Goal: Contribute content: Contribute content

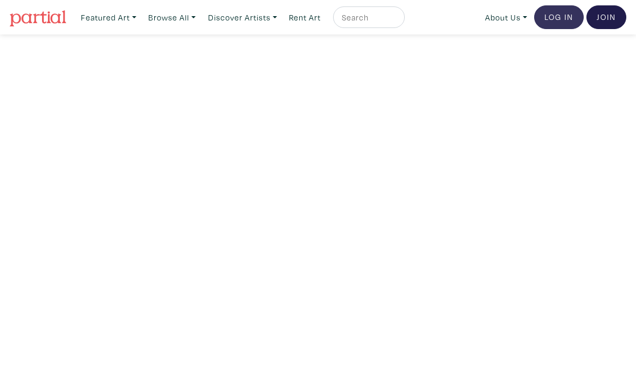
click at [549, 17] on link "Log In" at bounding box center [559, 17] width 50 height 24
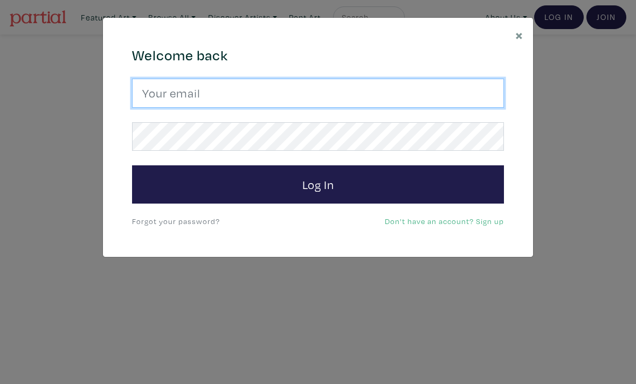
click at [305, 92] on input "email" at bounding box center [318, 93] width 372 height 29
type input "ritchie.mash@hotmail.com"
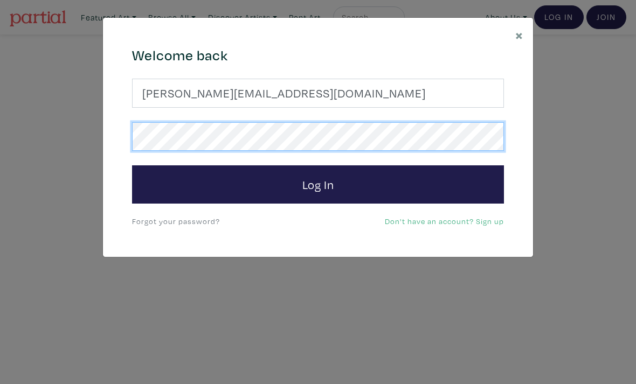
click at [318, 184] on button "Log In" at bounding box center [318, 184] width 372 height 39
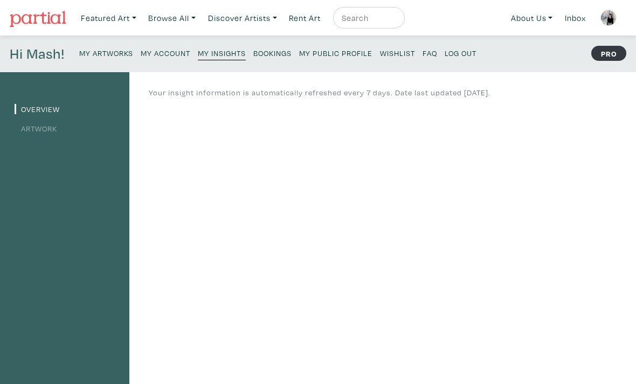
click at [122, 51] on small "My Artworks" at bounding box center [106, 53] width 54 height 10
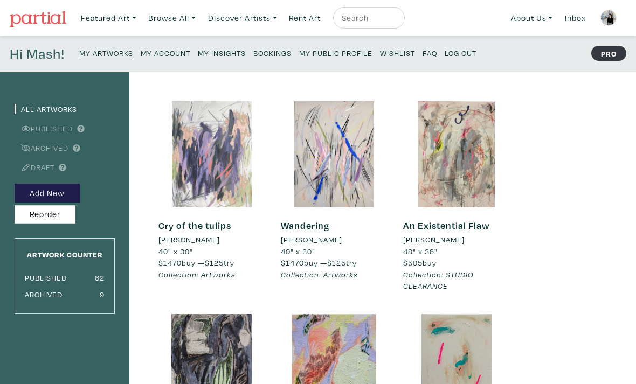
click at [195, 184] on div at bounding box center [211, 154] width 106 height 106
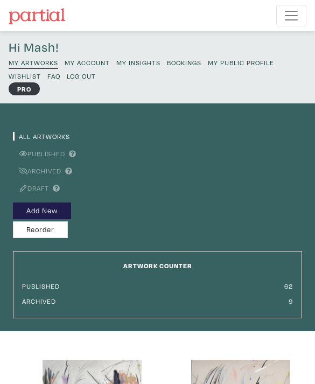
click at [232, 61] on small "My Public Profile" at bounding box center [241, 62] width 66 height 9
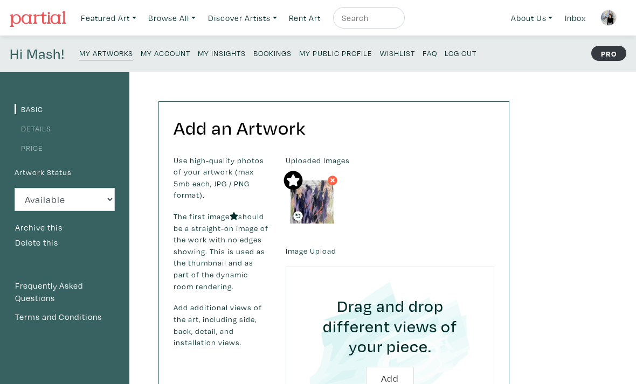
click at [351, 53] on small "My Public Profile" at bounding box center [335, 53] width 73 height 10
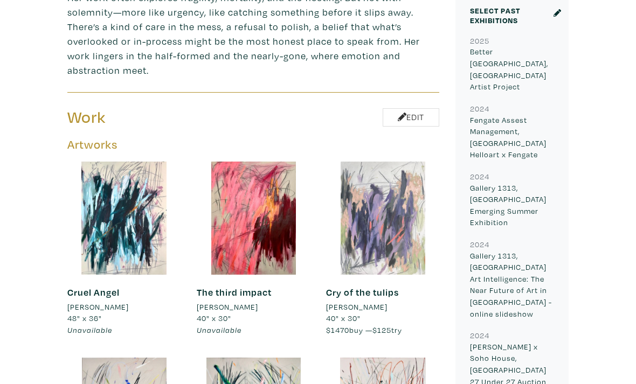
scroll to position [531, 0]
click at [354, 211] on div at bounding box center [382, 218] width 113 height 113
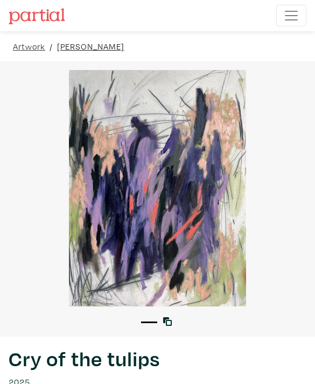
click at [90, 49] on link "[PERSON_NAME]" at bounding box center [90, 46] width 67 height 13
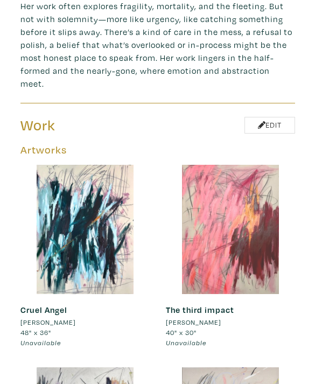
scroll to position [485, 0]
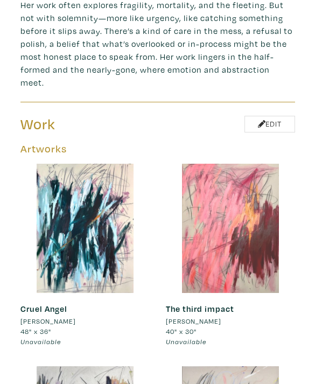
click at [273, 175] on div at bounding box center [230, 228] width 129 height 129
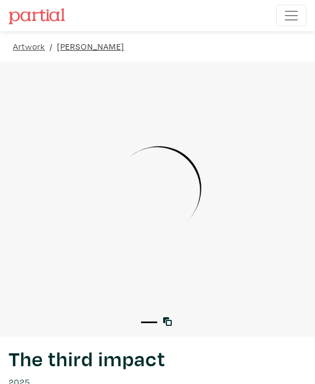
click at [68, 51] on link "[PERSON_NAME]" at bounding box center [90, 46] width 67 height 13
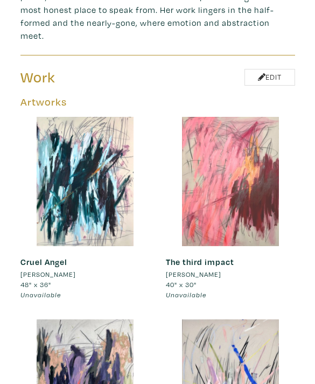
scroll to position [532, 0]
click at [215, 212] on div at bounding box center [230, 181] width 129 height 129
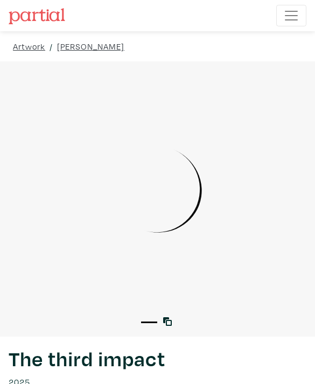
click at [298, 15] on span "Toggle navigation" at bounding box center [291, 16] width 16 height 16
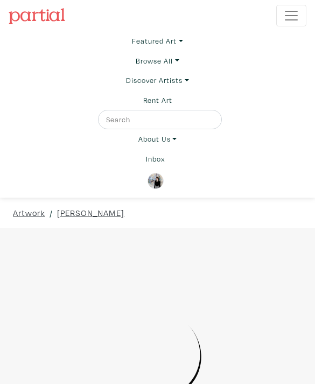
click at [136, 219] on div "Artwork / Mash Ritchie / The third impact" at bounding box center [157, 213] width 315 height 30
click at [293, 19] on span "Toggle navigation" at bounding box center [291, 16] width 16 height 16
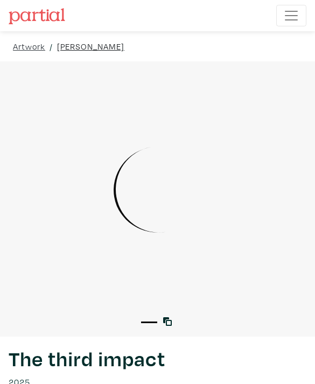
click at [73, 51] on link "[PERSON_NAME]" at bounding box center [90, 46] width 67 height 13
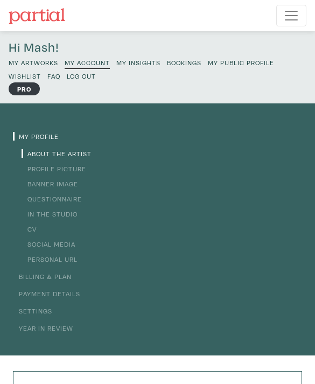
click at [40, 64] on small "My Artworks" at bounding box center [34, 62] width 50 height 9
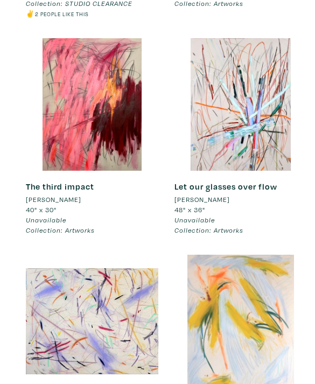
scroll to position [5290, 0]
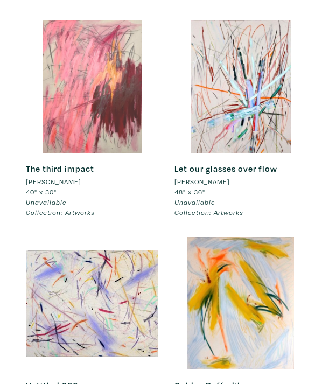
click at [88, 81] on div at bounding box center [92, 86] width 133 height 133
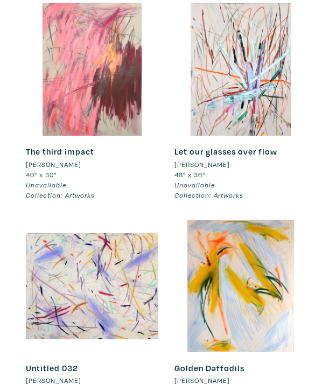
click at [117, 109] on div at bounding box center [92, 69] width 133 height 133
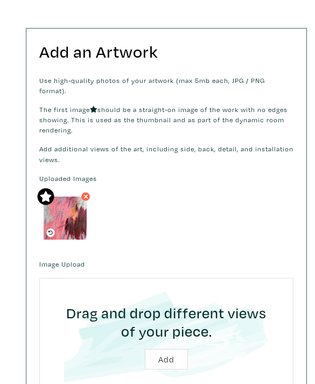
scroll to position [344, 0]
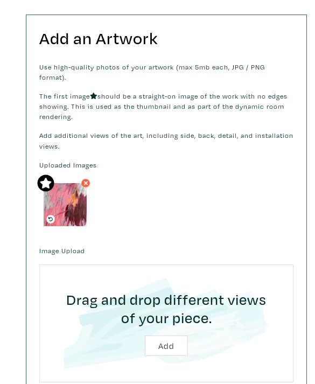
click at [168, 334] on input "file" at bounding box center [166, 323] width 227 height 91
type input "C:\fakepath\IMG_3070.jpeg"
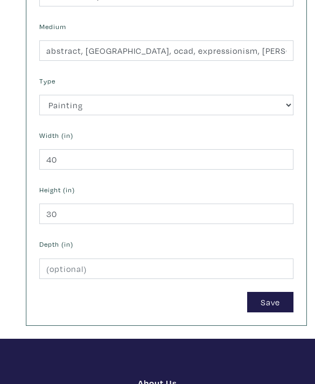
scroll to position [871, 0]
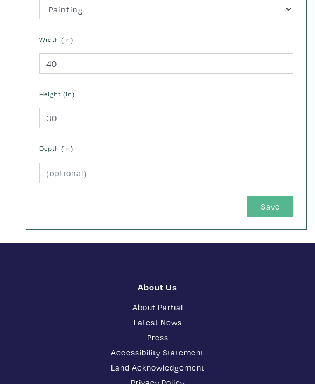
click at [267, 196] on button "Save" at bounding box center [270, 206] width 46 height 20
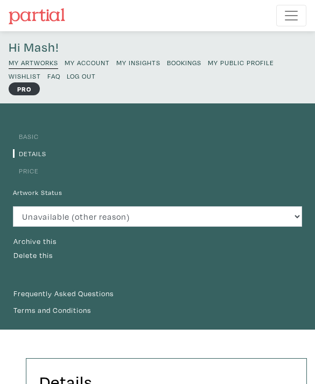
click at [244, 64] on small "My Public Profile" at bounding box center [241, 62] width 66 height 9
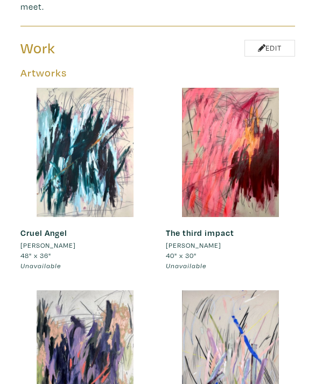
scroll to position [445, 0]
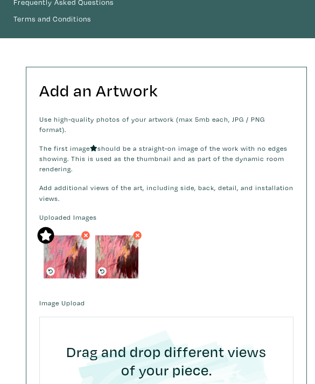
scroll to position [291, 0]
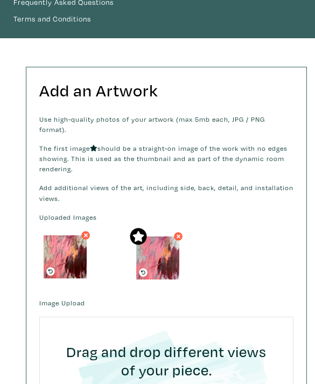
drag, startPoint x: 70, startPoint y: 244, endPoint x: 162, endPoint y: 244, distance: 92.7
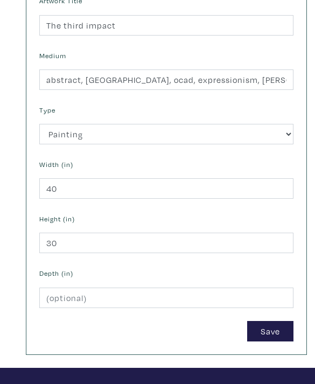
scroll to position [746, 0]
click at [269, 321] on button "Save" at bounding box center [270, 331] width 46 height 20
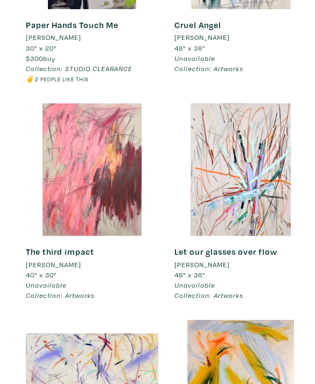
scroll to position [5207, 0]
click at [109, 168] on div at bounding box center [92, 169] width 133 height 133
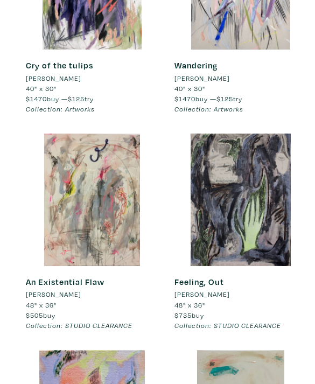
scroll to position [312, 0]
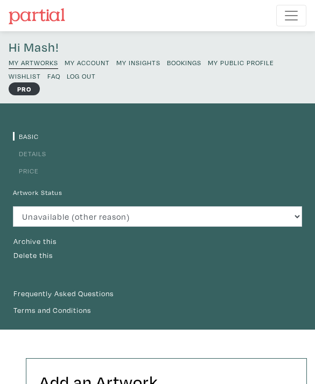
click at [231, 64] on small "My Public Profile" at bounding box center [241, 62] width 66 height 9
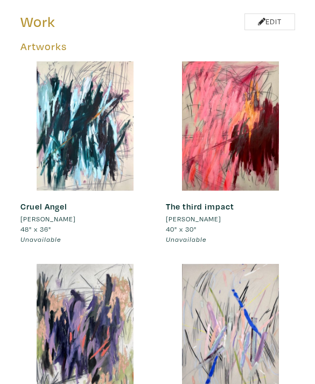
scroll to position [587, 0]
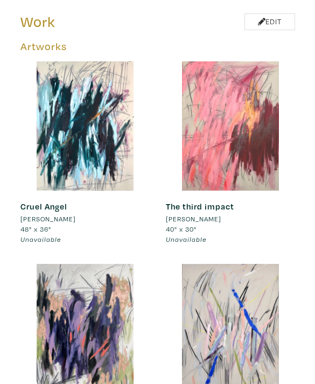
click at [217, 114] on div at bounding box center [230, 125] width 129 height 129
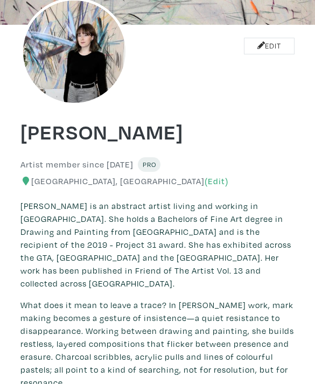
scroll to position [0, 0]
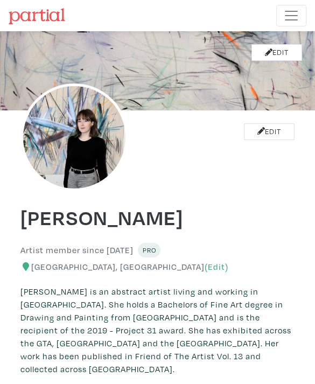
click at [287, 24] on button "Toggle navigation" at bounding box center [291, 16] width 30 height 22
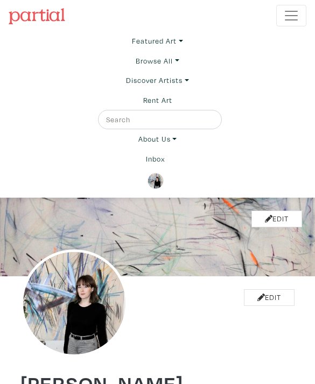
click at [156, 180] on img at bounding box center [156, 181] width 16 height 16
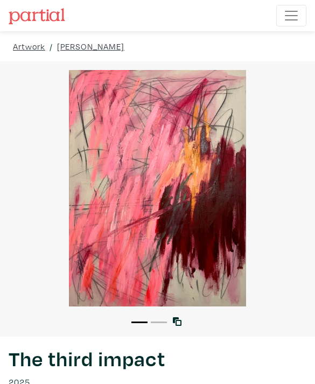
click at [161, 321] on li "2" at bounding box center [159, 321] width 16 height 11
click at [155, 324] on li "2" at bounding box center [159, 321] width 16 height 11
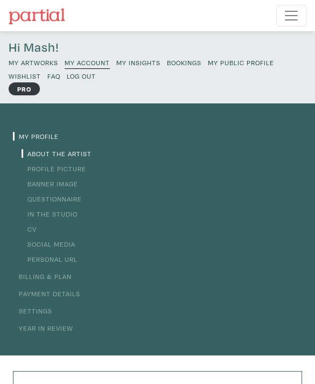
click at [49, 60] on small "My Artworks" at bounding box center [34, 62] width 50 height 9
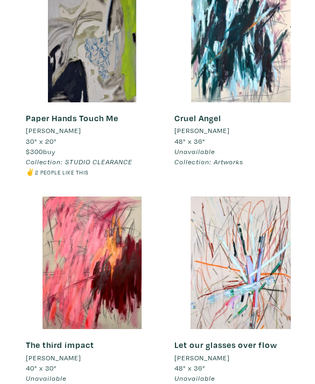
scroll to position [5178, 0]
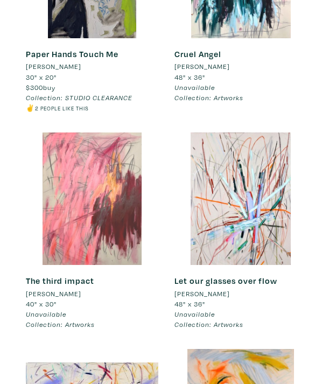
click at [89, 189] on div at bounding box center [92, 199] width 133 height 133
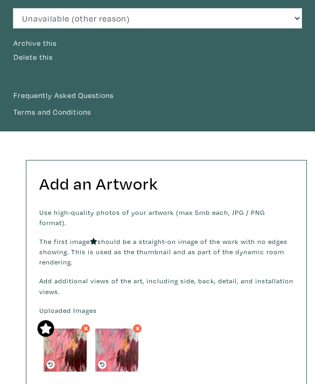
scroll to position [288, 0]
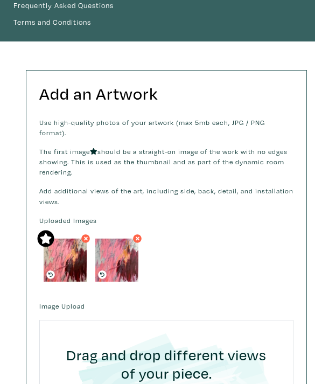
click at [136, 235] on icon at bounding box center [138, 239] width 6 height 9
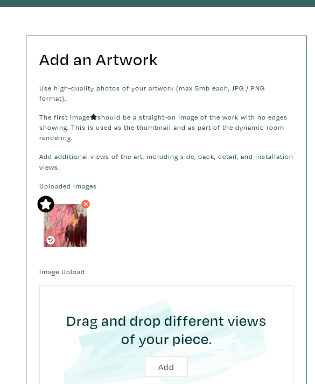
click at [168, 355] on input "file" at bounding box center [166, 344] width 227 height 91
type input "C:\fakepath\IMG_3070.jpeg"
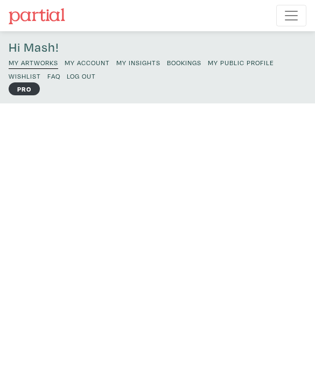
scroll to position [323, 0]
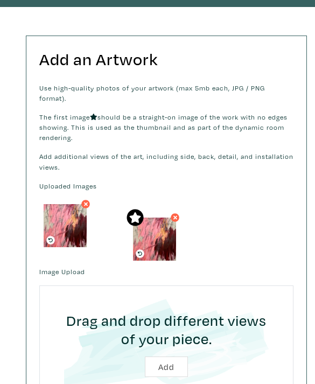
drag, startPoint x: 60, startPoint y: 213, endPoint x: 151, endPoint y: 221, distance: 92.0
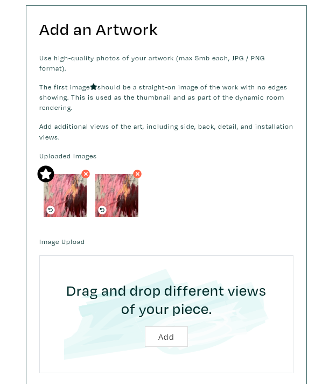
scroll to position [355, 0]
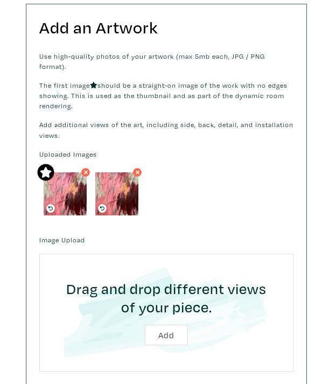
click at [138, 168] on icon at bounding box center [138, 172] width 6 height 9
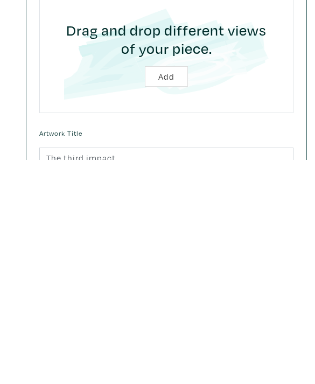
scroll to position [668, 0]
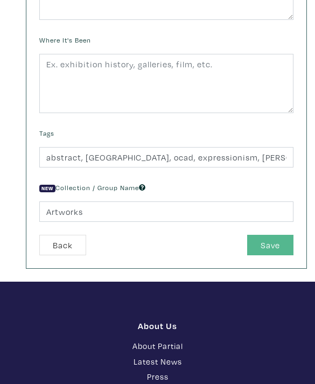
scroll to position [621, 0]
click at [265, 248] on button "Save" at bounding box center [270, 245] width 46 height 20
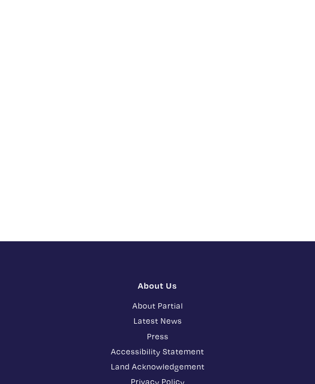
scroll to position [344, 0]
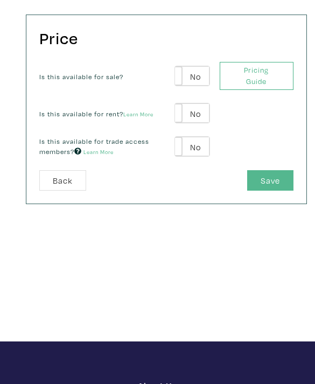
click at [272, 176] on button "Save" at bounding box center [270, 180] width 46 height 20
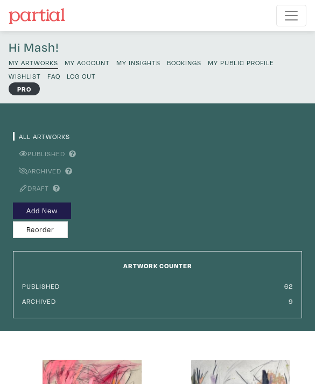
click at [239, 64] on small "My Public Profile" at bounding box center [241, 62] width 66 height 9
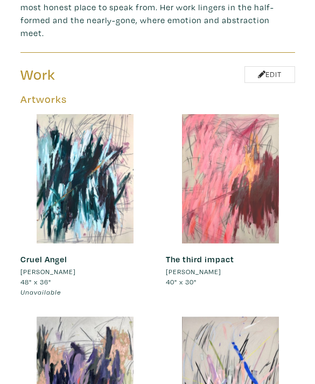
scroll to position [534, 0]
click at [223, 137] on div at bounding box center [230, 178] width 129 height 129
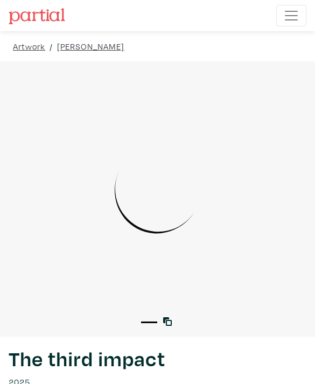
click at [286, 3] on nav "Featured Art Smalls Landscapes Abstracts New Contemporary The Minimalist Bold D…" at bounding box center [157, 15] width 315 height 31
click at [288, 17] on span "Toggle navigation" at bounding box center [291, 16] width 16 height 16
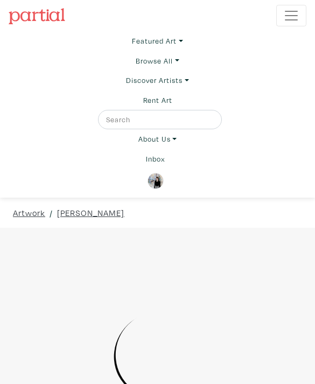
click at [156, 176] on img at bounding box center [156, 181] width 16 height 16
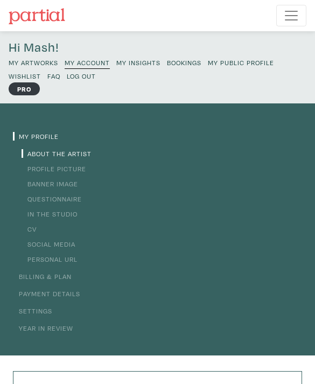
click at [34, 64] on small "My Artworks" at bounding box center [34, 62] width 50 height 9
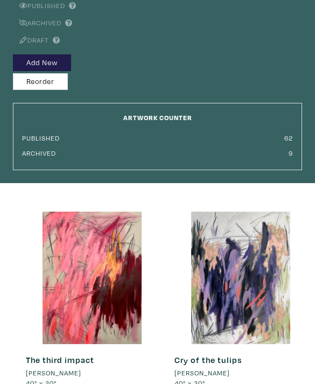
scroll to position [148, 0]
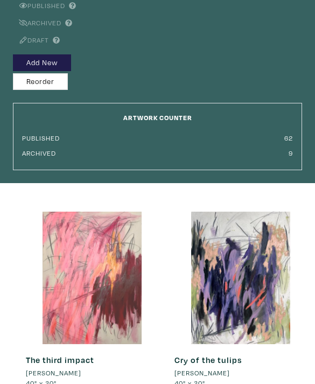
click at [99, 291] on div at bounding box center [92, 278] width 133 height 133
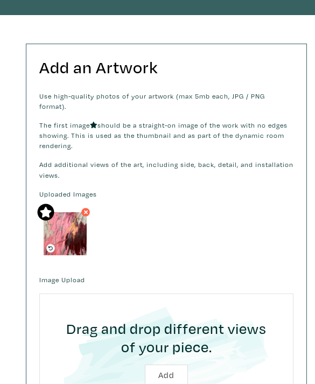
scroll to position [315, 0]
click at [166, 364] on input "file" at bounding box center [166, 352] width 227 height 91
click at [164, 357] on input "file" at bounding box center [166, 352] width 227 height 91
type input "C:\fakepath\IMG_3079.jpeg"
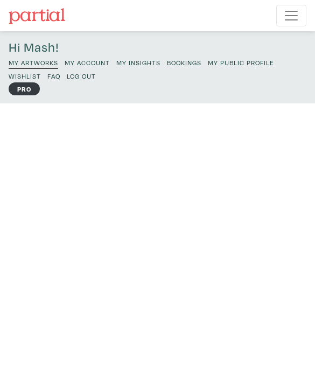
scroll to position [349, 0]
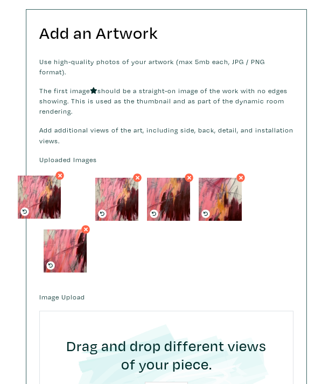
drag, startPoint x: 127, startPoint y: 188, endPoint x: 50, endPoint y: 186, distance: 76.5
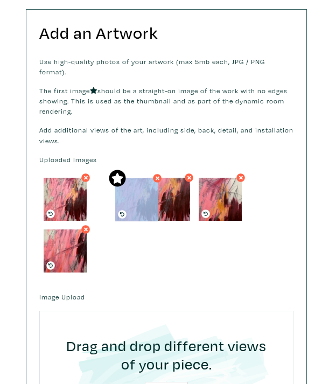
drag, startPoint x: 70, startPoint y: 189, endPoint x: 142, endPoint y: 190, distance: 72.2
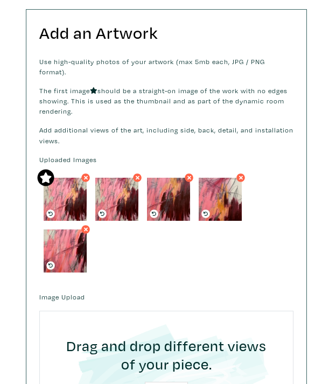
click at [140, 173] on icon at bounding box center [138, 177] width 6 height 9
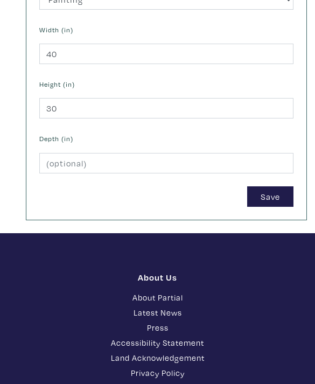
scroll to position [894, 0]
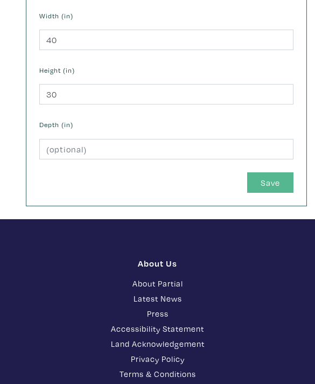
click at [270, 172] on button "Save" at bounding box center [270, 182] width 46 height 20
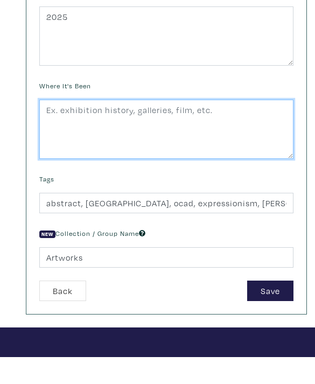
click at [274, 127] on textarea at bounding box center [166, 156] width 254 height 59
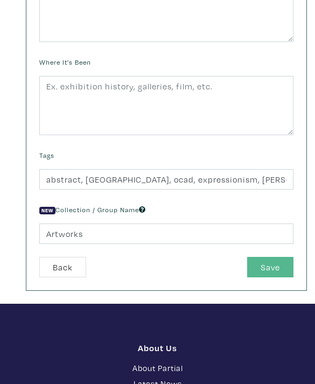
click at [277, 264] on button "Save" at bounding box center [270, 267] width 46 height 20
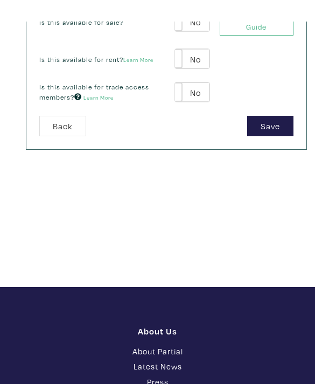
scroll to position [387, 0]
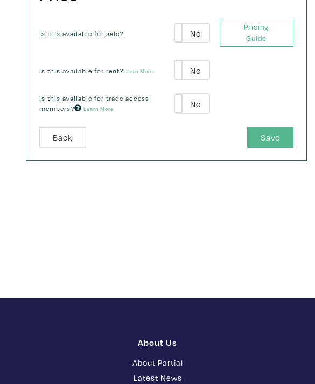
click at [273, 132] on button "Save" at bounding box center [270, 137] width 46 height 20
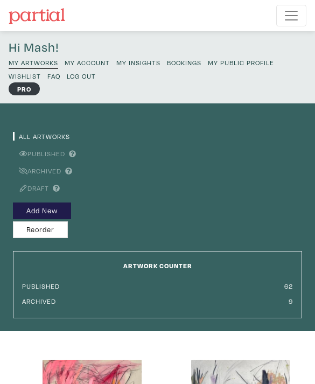
click at [295, 17] on span "Toggle navigation" at bounding box center [291, 16] width 16 height 16
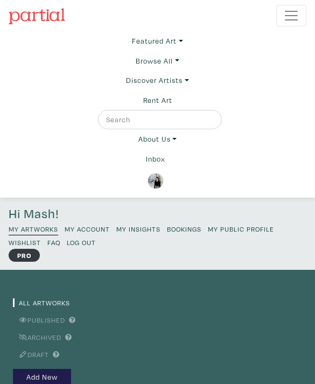
click at [157, 186] on img at bounding box center [156, 181] width 16 height 16
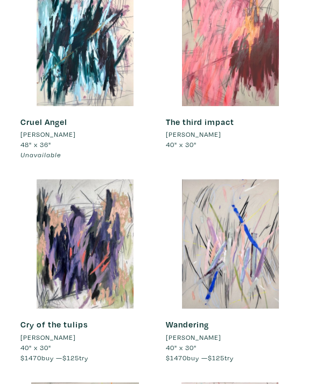
scroll to position [672, 0]
click at [248, 57] on div at bounding box center [230, 41] width 129 height 129
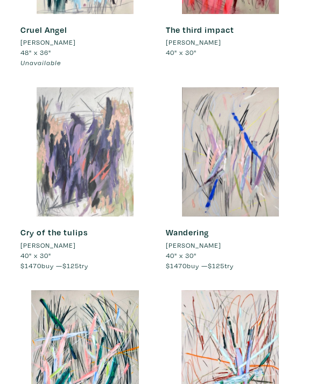
scroll to position [764, 0]
click at [107, 150] on div at bounding box center [84, 151] width 129 height 129
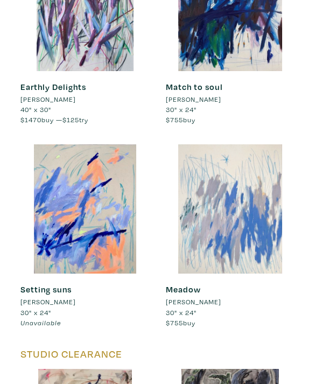
scroll to position [1745, 0]
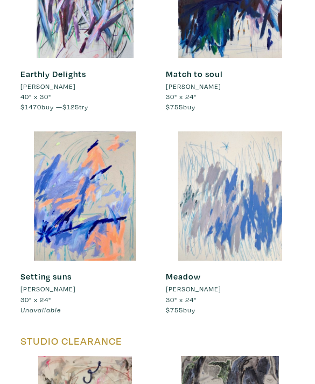
click at [232, 166] on div at bounding box center [230, 195] width 129 height 129
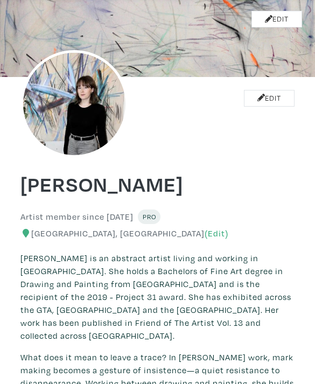
scroll to position [0, 0]
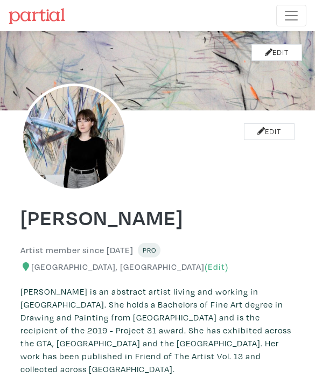
click at [294, 20] on span "Toggle navigation" at bounding box center [291, 16] width 16 height 16
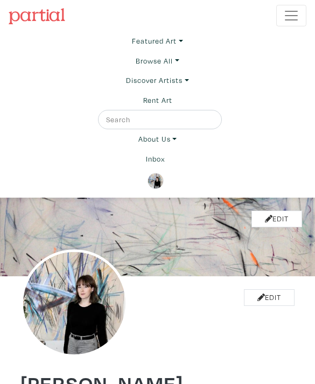
click at [155, 182] on img at bounding box center [156, 181] width 16 height 16
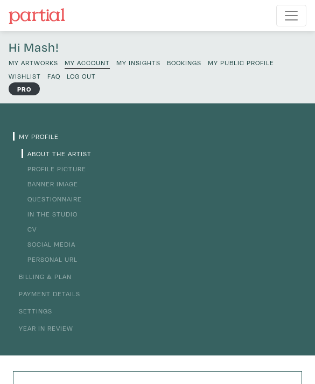
click at [42, 63] on small "My Artworks" at bounding box center [34, 62] width 50 height 9
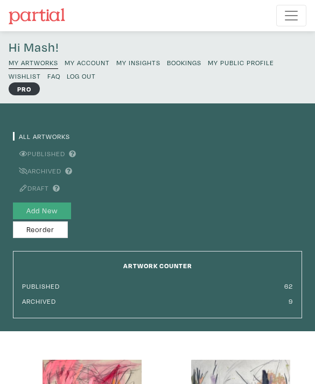
click at [45, 208] on button "Add New" at bounding box center [42, 211] width 58 height 17
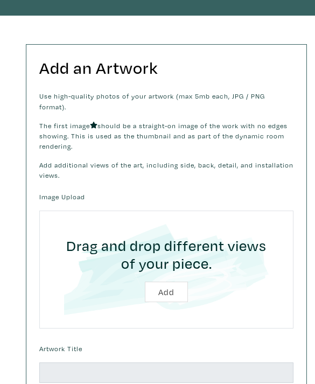
scroll to position [282, 0]
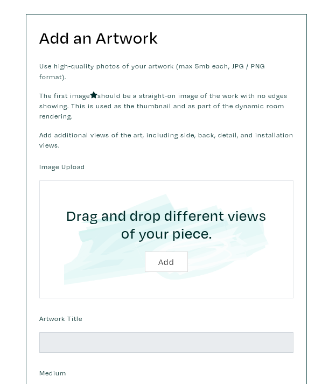
click at [174, 249] on input "file" at bounding box center [166, 239] width 227 height 91
type input "C:\fakepath\IMG_3033.jpeg"
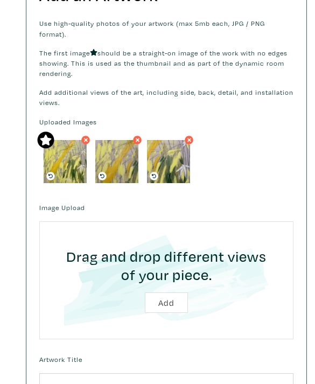
scroll to position [324, 0]
click at [166, 290] on input "file" at bounding box center [166, 280] width 227 height 91
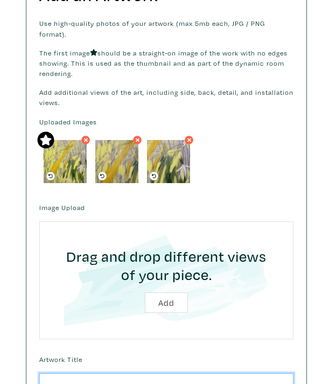
click at [149, 373] on input "text" at bounding box center [166, 383] width 254 height 20
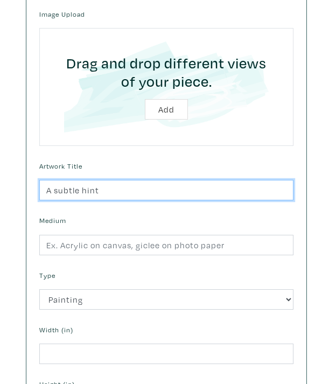
scroll to position [525, 0]
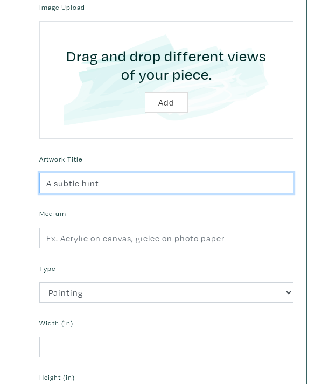
type input "A subtle hint"
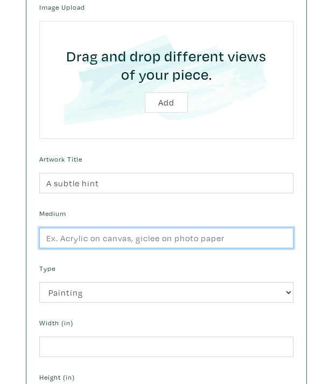
click at [188, 228] on input "text" at bounding box center [166, 238] width 254 height 20
type input "Acrylic and mixed media on canvas"
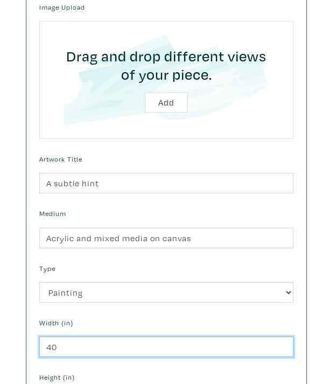
type input "40"
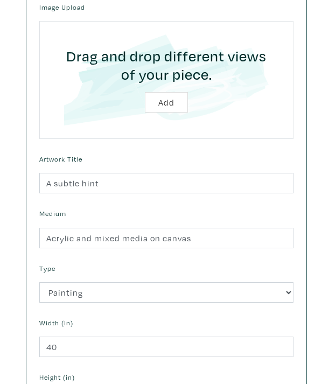
type input "30"
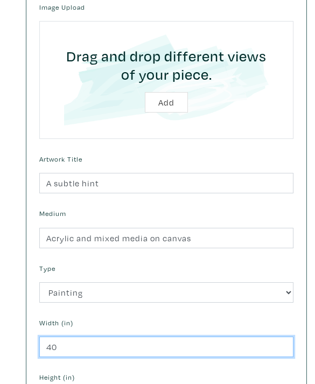
click at [65, 337] on input "40" at bounding box center [166, 347] width 254 height 20
type input "30"
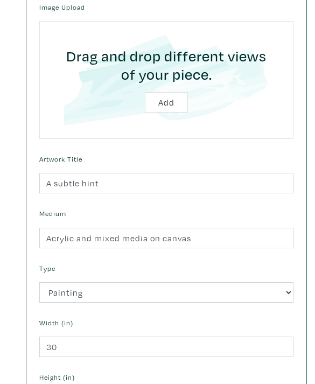
type input "3"
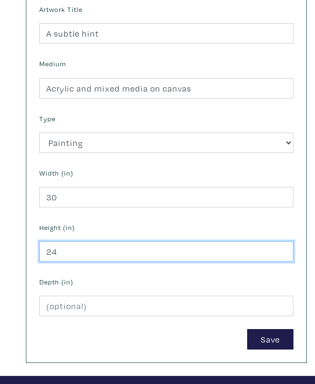
scroll to position [683, 0]
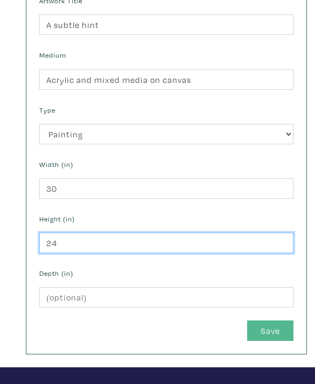
type input "24"
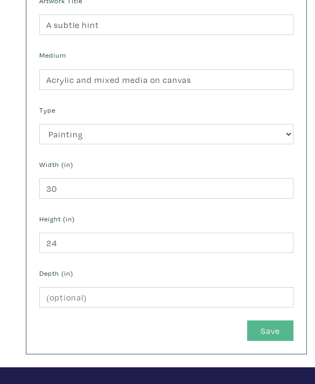
click at [269, 321] on button "Save" at bounding box center [270, 331] width 46 height 20
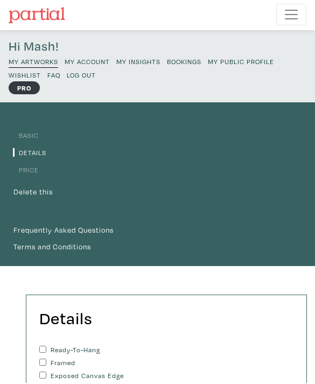
scroll to position [122, 0]
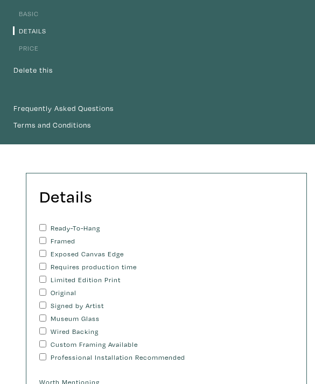
click at [95, 230] on label "Ready-To-Hang" at bounding box center [146, 229] width 191 height 8
click at [46, 230] on input "Ready-To-Hang" at bounding box center [42, 228] width 7 height 7
checkbox input "true"
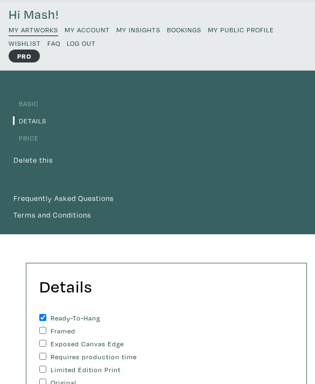
scroll to position [117, 0]
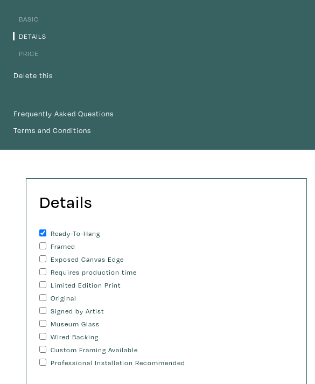
click at [100, 257] on label "Exposed Canvas Edge" at bounding box center [146, 259] width 191 height 8
click at [46, 257] on input "Exposed Canvas Edge" at bounding box center [42, 258] width 7 height 7
checkbox input "true"
click at [66, 298] on label "Original" at bounding box center [146, 298] width 191 height 8
click at [46, 298] on input "Original" at bounding box center [42, 297] width 7 height 7
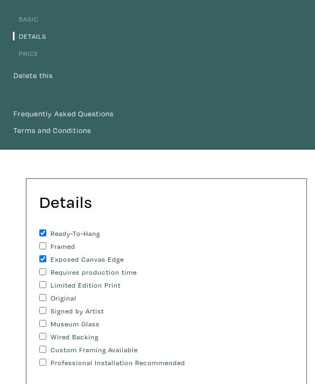
checkbox input "true"
click at [68, 309] on label "Signed by Artist" at bounding box center [146, 311] width 191 height 8
click at [46, 309] on input "Signed by Artist" at bounding box center [42, 310] width 7 height 7
checkbox input "true"
click at [72, 337] on label "Wired Backing" at bounding box center [146, 337] width 191 height 8
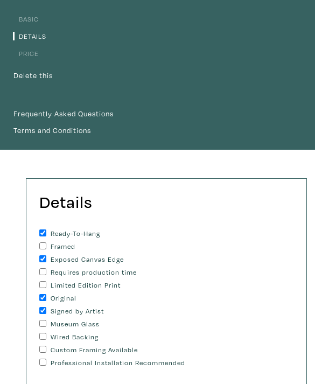
click at [46, 337] on input "Wired Backing" at bounding box center [42, 336] width 7 height 7
checkbox input "true"
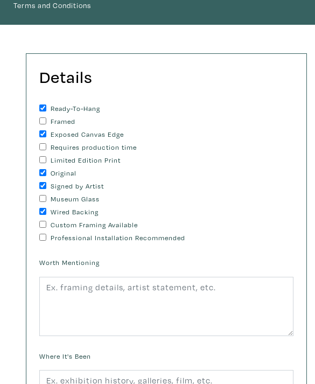
scroll to position [279, 0]
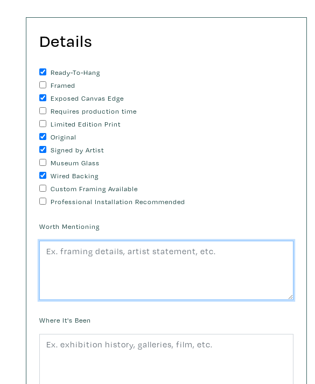
click at [104, 249] on textarea at bounding box center [166, 270] width 254 height 59
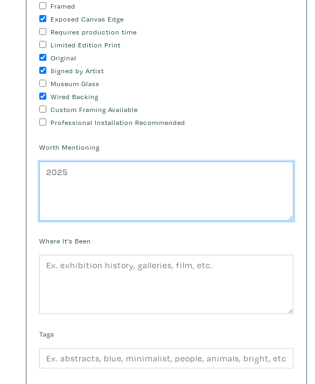
scroll to position [546, 0]
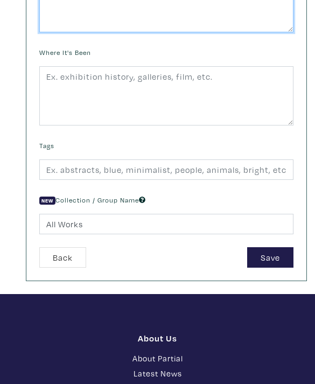
type textarea "2025"
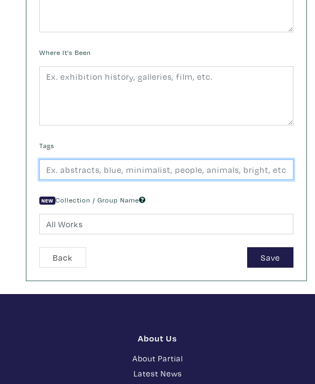
click at [135, 159] on input "text" at bounding box center [166, 169] width 254 height 20
click at [117, 159] on input "text" at bounding box center [166, 169] width 254 height 20
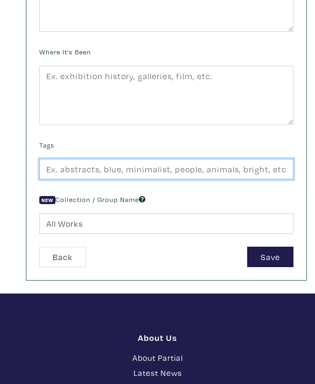
scroll to position [581, 0]
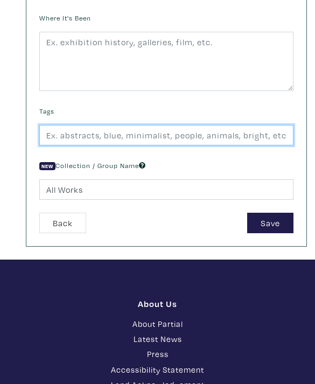
paste input "abstract, toronto, ocad, expressionism, ritchie, acrylic, mixed media, abstract"
type input "abstract, toronto, ocad, expressionism, ritchie, acrylic, mixed media, abstract"
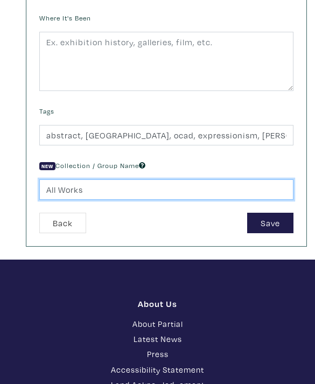
drag, startPoint x: 113, startPoint y: 189, endPoint x: 104, endPoint y: 183, distance: 10.8
click at [113, 189] on input "All Works" at bounding box center [166, 189] width 254 height 20
click at [104, 183] on input "All Works" at bounding box center [166, 189] width 254 height 20
type input "All"
type input "Artworks"
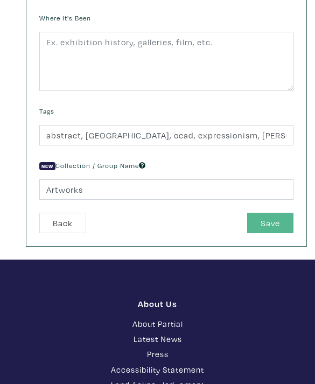
click at [272, 223] on button "Save" at bounding box center [270, 223] width 46 height 20
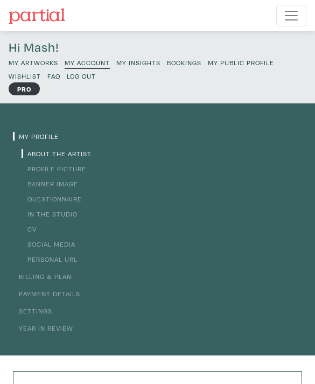
click at [50, 59] on small "My Artworks" at bounding box center [34, 62] width 50 height 9
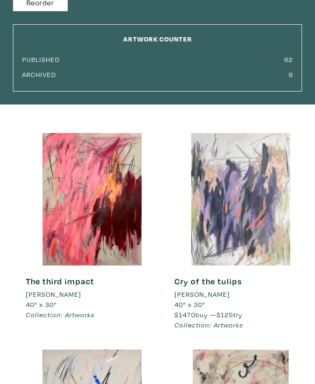
scroll to position [227, 0]
click at [232, 158] on div at bounding box center [241, 199] width 133 height 133
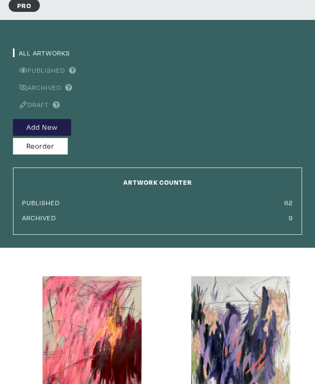
scroll to position [0, 0]
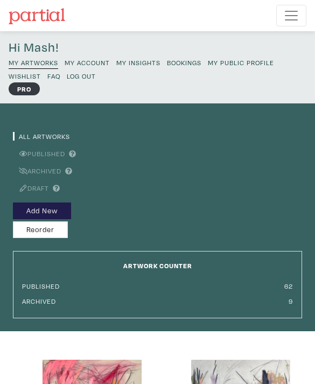
click at [234, 65] on small "My Public Profile" at bounding box center [241, 62] width 66 height 9
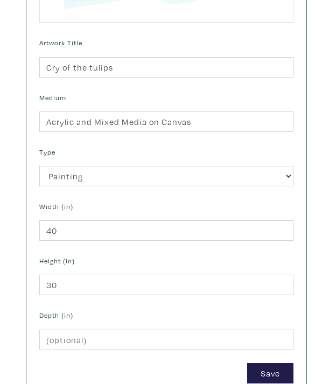
scroll to position [704, 0]
click at [269, 363] on button "Save" at bounding box center [270, 373] width 46 height 20
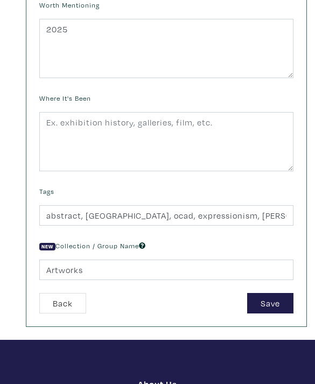
scroll to position [612, 0]
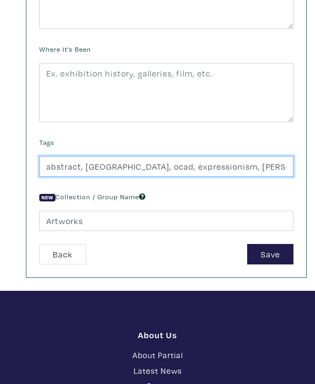
click at [47, 163] on input "abstract, [GEOGRAPHIC_DATA], ocad, expressionism, [PERSON_NAME], acrylic, mixed…" at bounding box center [166, 166] width 254 height 20
drag, startPoint x: 46, startPoint y: 162, endPoint x: 313, endPoint y: 172, distance: 267.4
click at [313, 172] on div "Details You can change this at anytime. Ready-To-Hang Framed Exposed Canvas Edg…" at bounding box center [157, 5] width 315 height 571
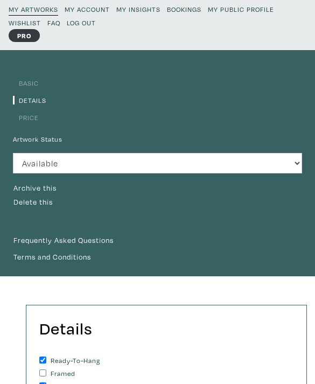
scroll to position [53, 0]
click at [30, 80] on link "Basic" at bounding box center [26, 83] width 26 height 9
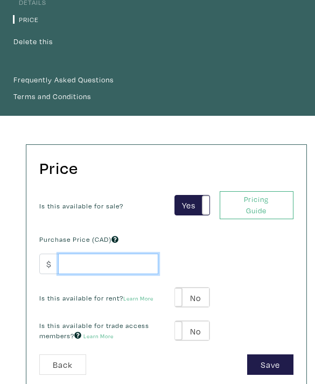
scroll to position [151, 0]
click at [120, 262] on input "number" at bounding box center [108, 264] width 100 height 20
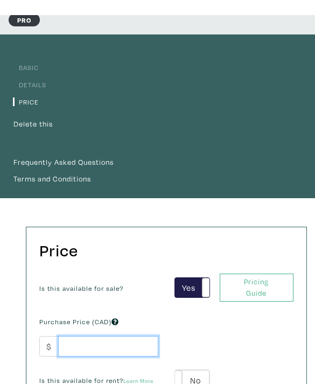
scroll to position [0, 0]
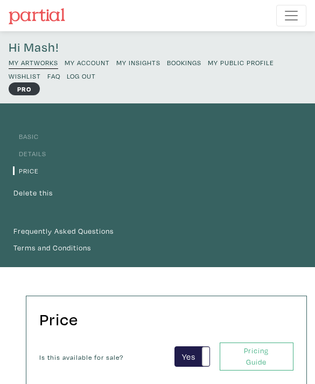
click at [37, 151] on link "Details" at bounding box center [29, 153] width 33 height 9
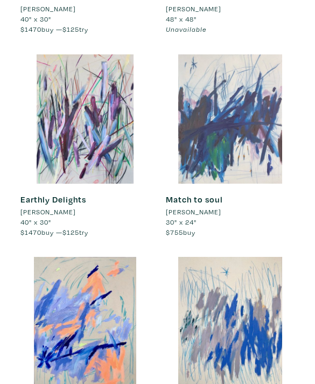
scroll to position [1620, 0]
click at [197, 106] on div at bounding box center [230, 118] width 129 height 129
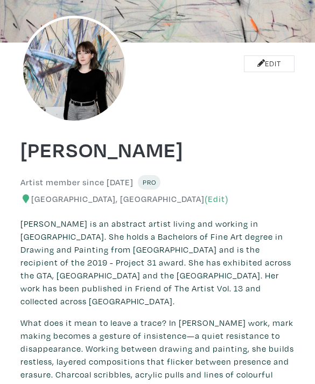
scroll to position [0, 0]
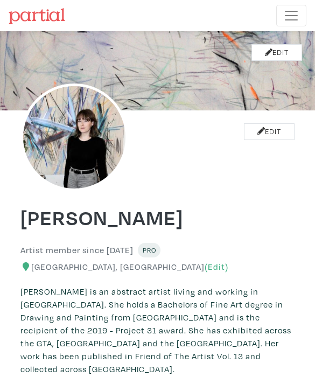
click at [290, 17] on span "Toggle navigation" at bounding box center [291, 16] width 16 height 16
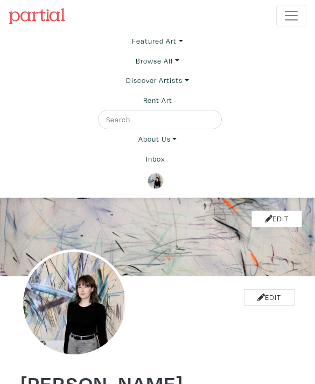
click at [153, 179] on img at bounding box center [156, 181] width 16 height 16
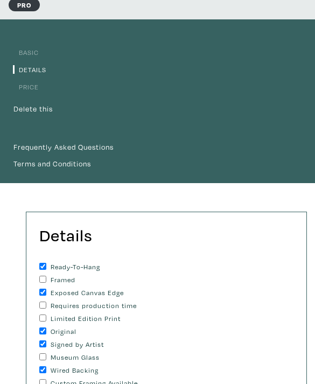
scroll to position [86, 0]
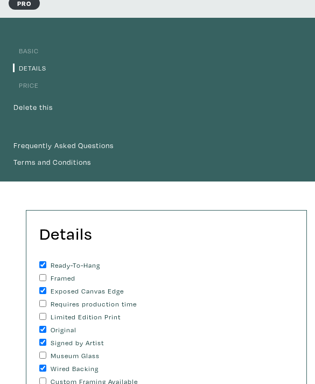
click at [32, 56] on li "Basic" at bounding box center [157, 50] width 289 height 13
click at [30, 50] on link "Basic" at bounding box center [26, 50] width 26 height 9
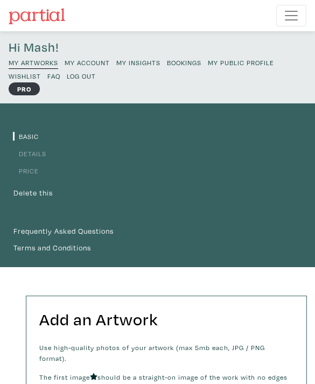
click at [31, 170] on link "Price" at bounding box center [26, 170] width 26 height 9
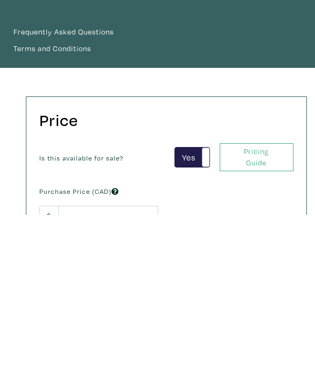
scroll to position [238, 0]
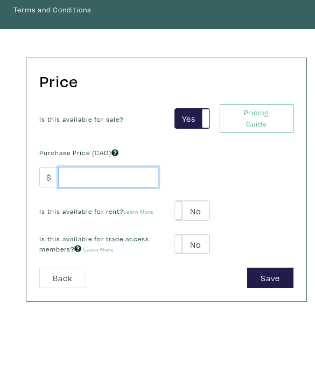
click at [111, 180] on input "number" at bounding box center [108, 177] width 100 height 20
type input "755"
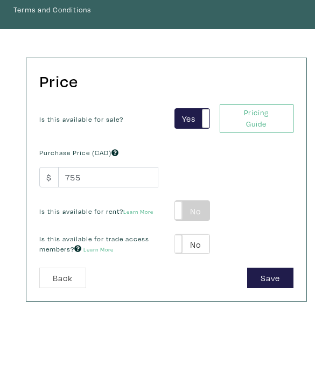
click at [190, 207] on label "No" at bounding box center [192, 210] width 34 height 19
type input "38"
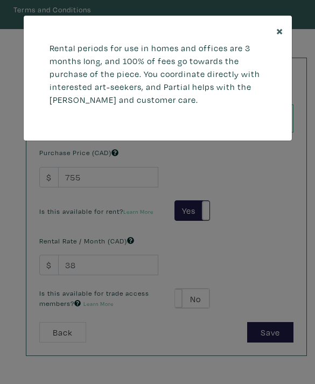
click at [276, 32] on span "×" at bounding box center [279, 30] width 7 height 17
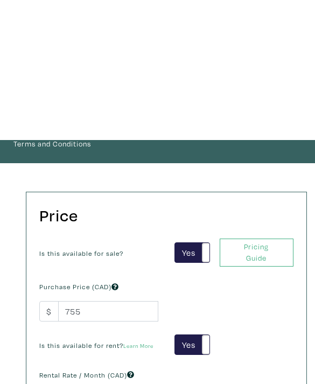
scroll to position [0, 0]
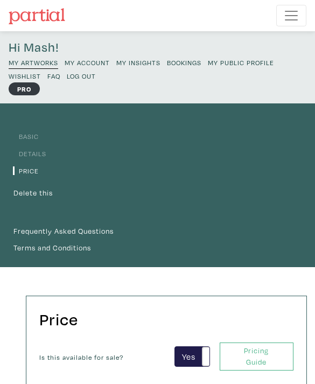
click at [296, 16] on span "Toggle navigation" at bounding box center [291, 16] width 16 height 16
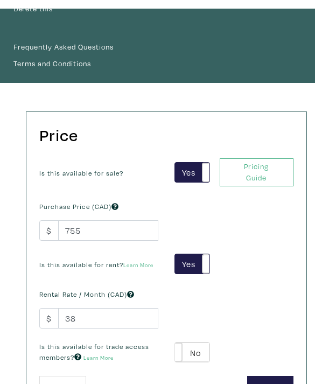
scroll to position [351, 0]
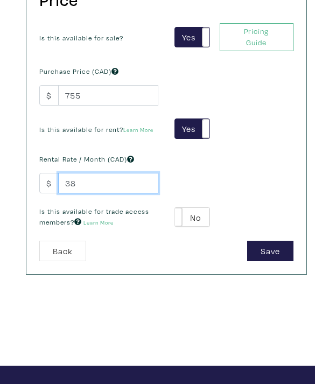
click at [89, 184] on input "38" at bounding box center [108, 183] width 100 height 20
type input "65"
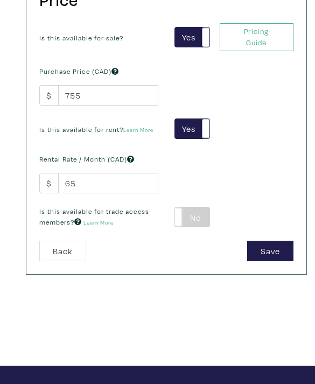
click at [193, 217] on label "No" at bounding box center [192, 216] width 34 height 19
type input "45"
type input "136"
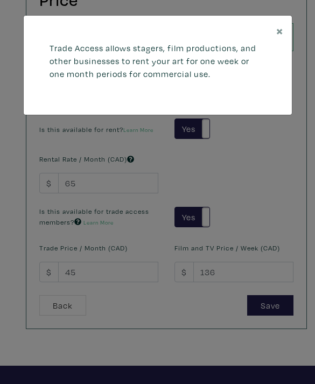
click at [203, 149] on div "× Trade Access allows stagers, film productions, and other businesses to rent y…" at bounding box center [157, 192] width 315 height 384
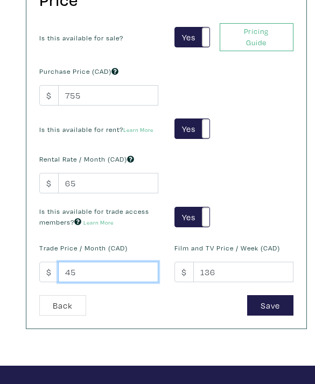
click at [115, 274] on input "45" at bounding box center [108, 272] width 100 height 20
type input "55"
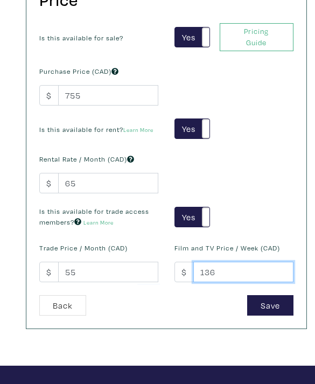
click at [224, 269] on input "136" at bounding box center [243, 272] width 100 height 20
type input "130"
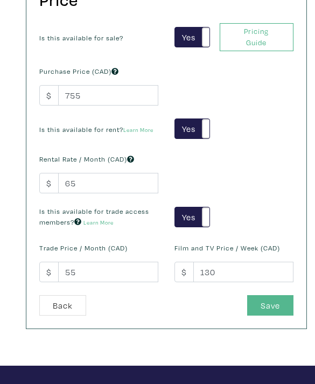
click at [253, 300] on button "Save" at bounding box center [270, 305] width 46 height 20
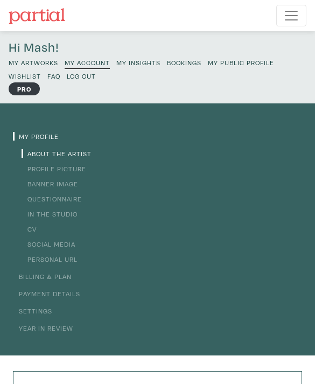
click at [43, 62] on small "My Artworks" at bounding box center [34, 62] width 50 height 9
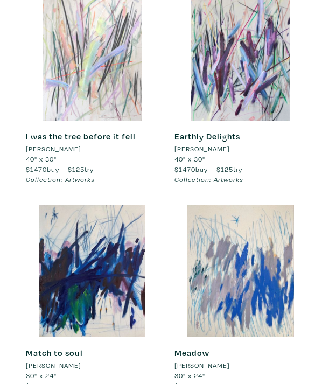
scroll to position [4673, 0]
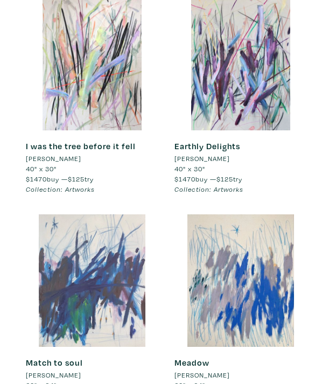
click at [101, 229] on div at bounding box center [92, 280] width 133 height 133
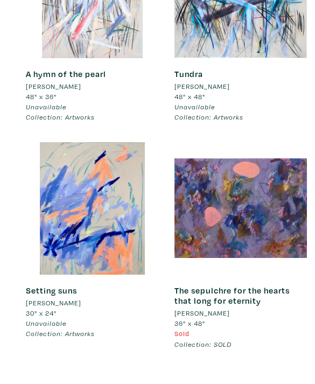
scroll to position [6085, 0]
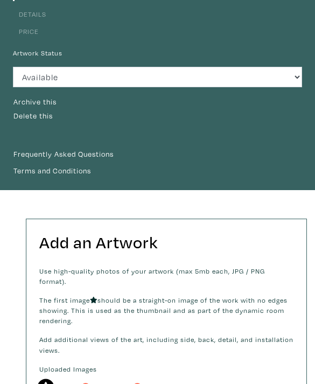
scroll to position [70, 0]
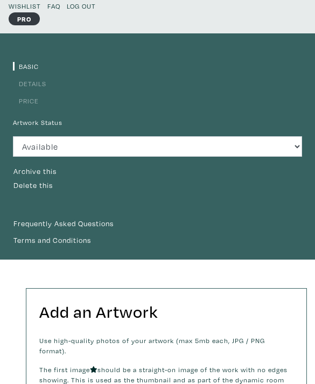
click at [31, 95] on li "Price" at bounding box center [157, 100] width 289 height 13
click at [31, 96] on link "Price" at bounding box center [26, 100] width 26 height 9
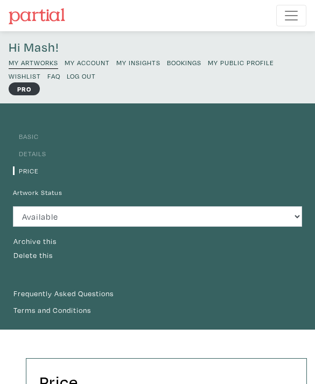
click at [41, 63] on small "My Artworks" at bounding box center [34, 62] width 50 height 9
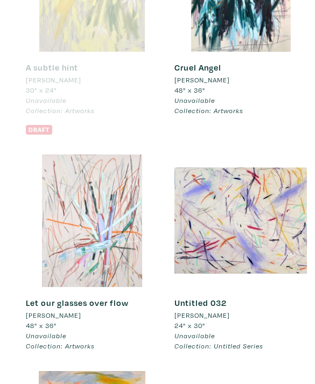
scroll to position [5412, 0]
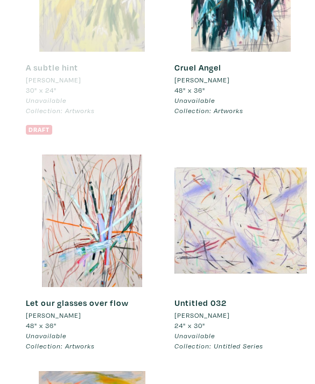
click at [216, 219] on div at bounding box center [241, 221] width 133 height 133
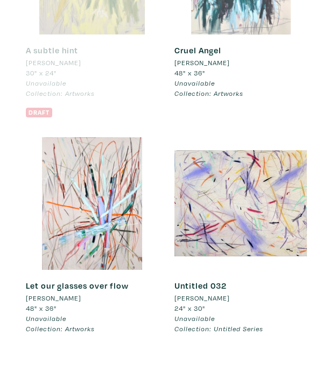
scroll to position [5429, 0]
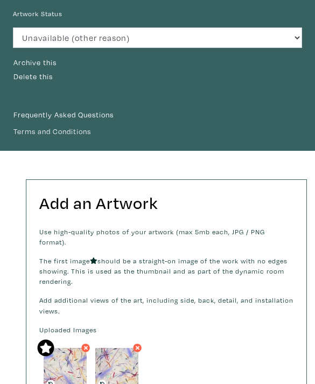
scroll to position [68, 0]
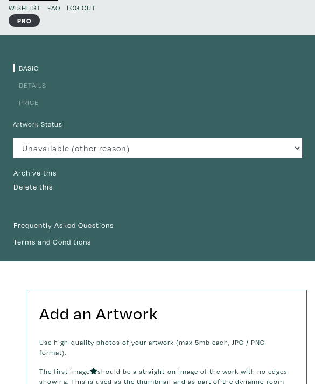
click at [29, 102] on link "Price" at bounding box center [26, 102] width 26 height 9
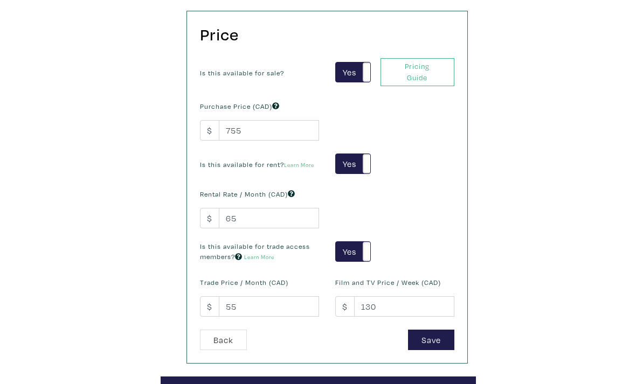
scroll to position [102, 0]
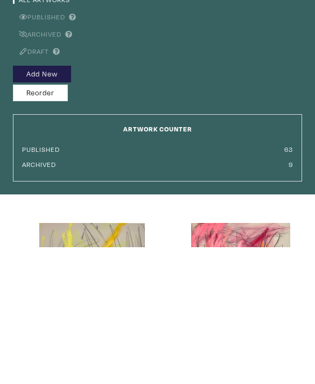
scroll to position [226, 0]
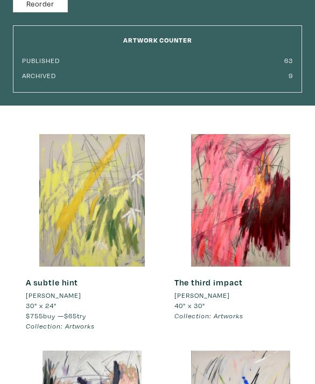
click at [77, 211] on div at bounding box center [92, 200] width 133 height 133
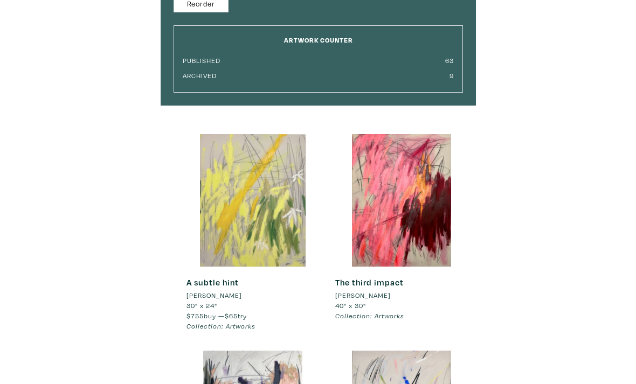
scroll to position [0, 0]
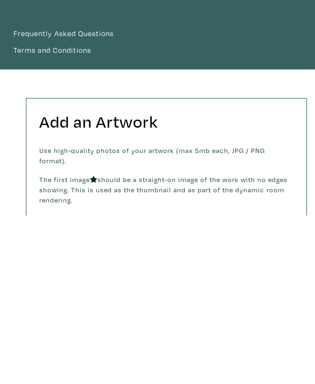
scroll to position [351, 0]
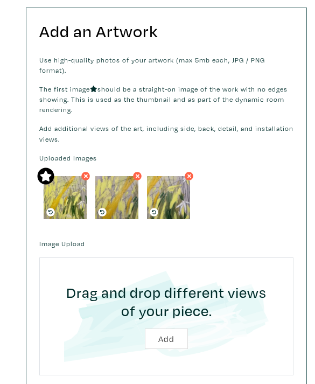
click at [161, 323] on input "file" at bounding box center [166, 316] width 227 height 91
type input "C:\fakepath\IMG_3036.jpeg"
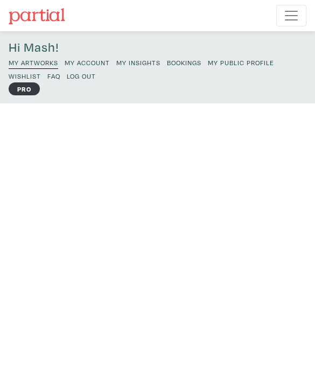
scroll to position [385, 0]
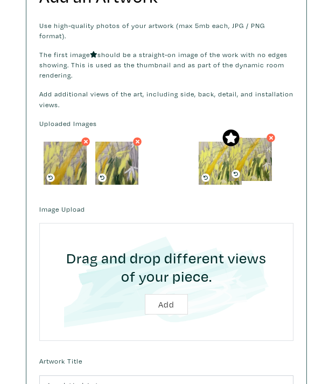
drag, startPoint x: 73, startPoint y: 152, endPoint x: 258, endPoint y: 149, distance: 185.4
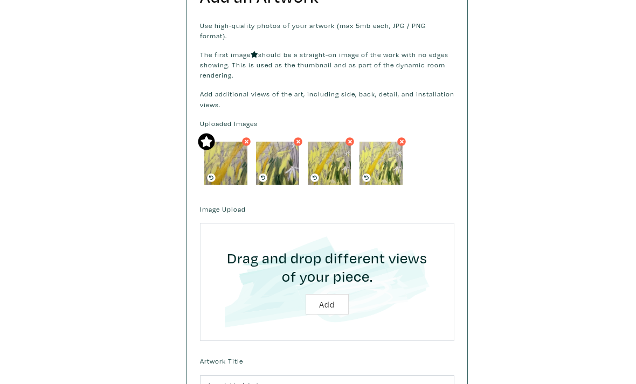
scroll to position [107, 0]
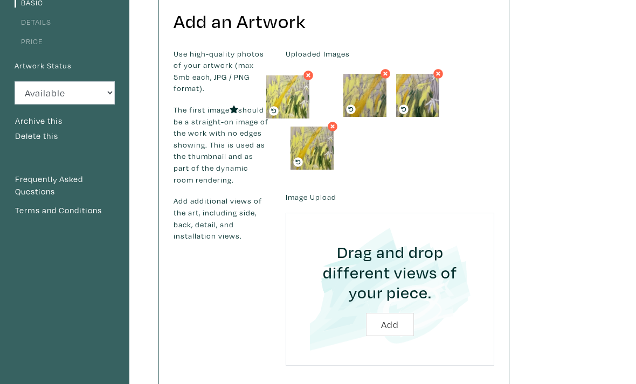
drag, startPoint x: 320, startPoint y: 148, endPoint x: 300, endPoint y: 94, distance: 58.1
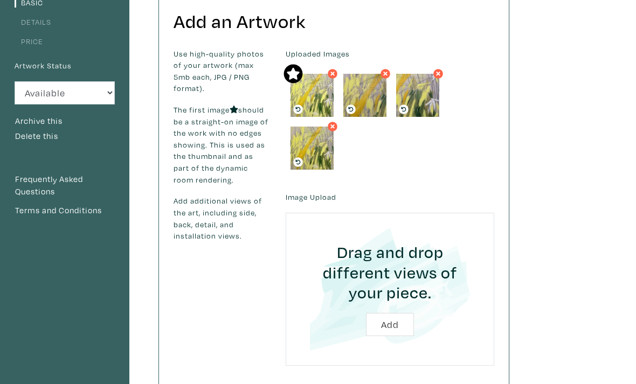
click at [315, 126] on icon at bounding box center [332, 126] width 4 height 4
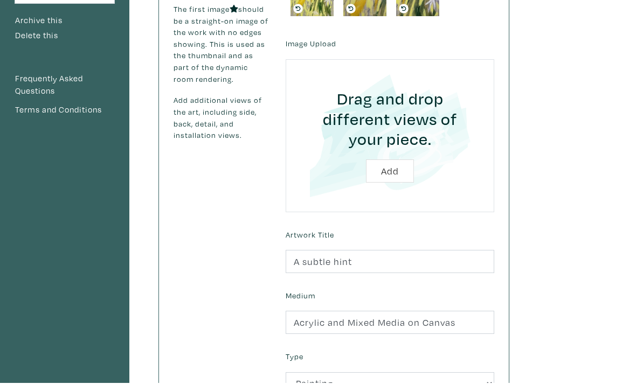
scroll to position [471, 0]
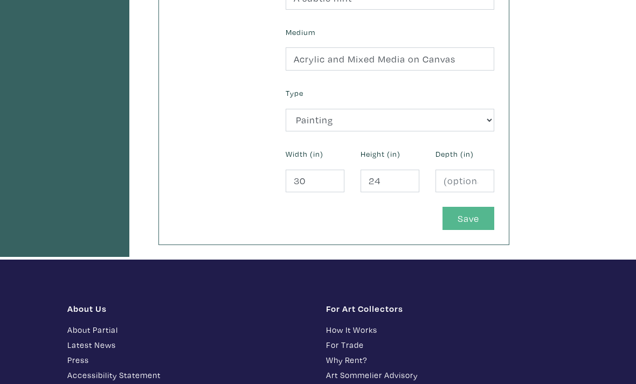
click at [315, 226] on button "Save" at bounding box center [468, 218] width 52 height 23
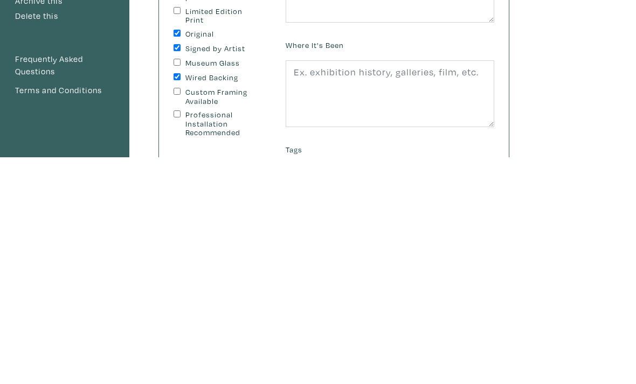
scroll to position [303, 0]
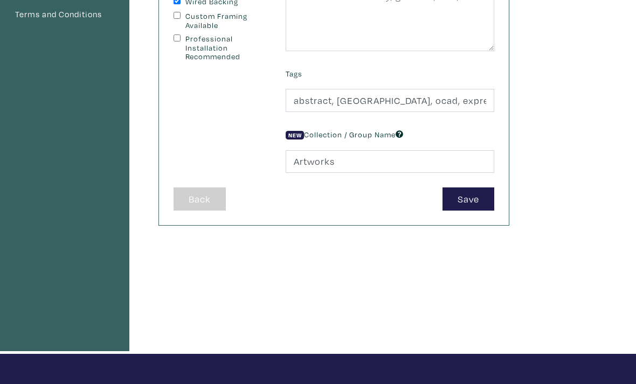
click at [205, 200] on button "Back" at bounding box center [199, 198] width 52 height 23
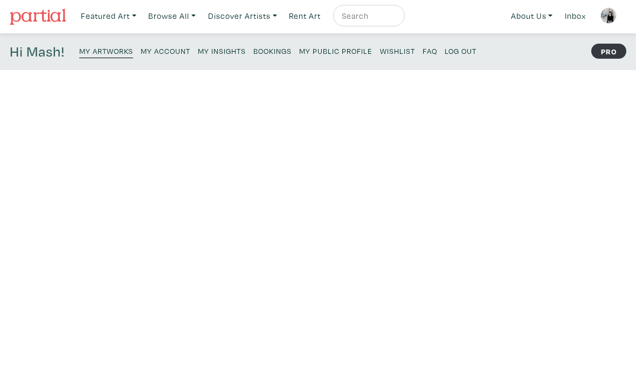
scroll to position [348, 0]
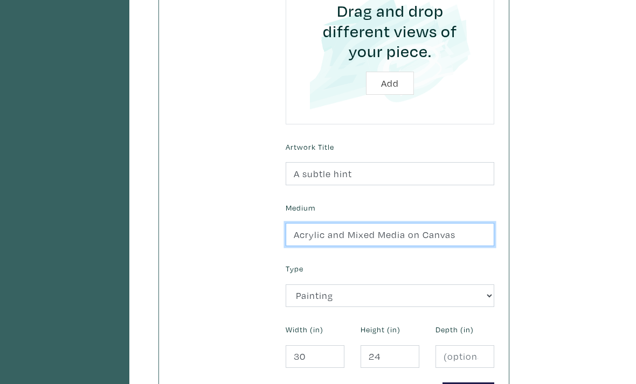
click at [383, 234] on input "Acrylic and Mixed Media on Canvas" at bounding box center [390, 234] width 209 height 23
type input "Acrylic and mixed media on Canvas"
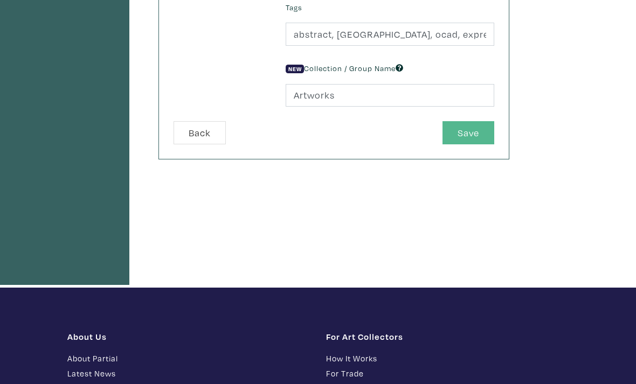
scroll to position [369, 0]
click at [464, 132] on button "Save" at bounding box center [468, 132] width 52 height 23
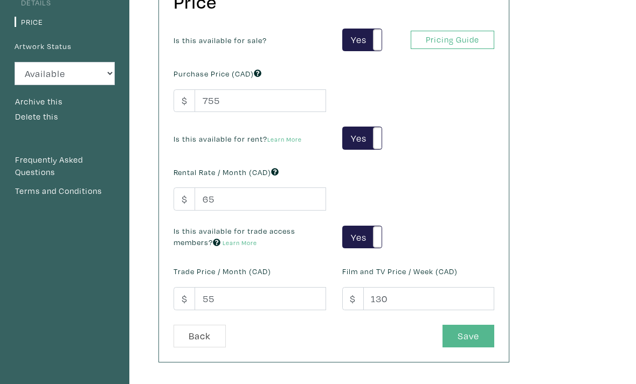
scroll to position [126, 0]
click at [467, 338] on button "Save" at bounding box center [468, 336] width 52 height 23
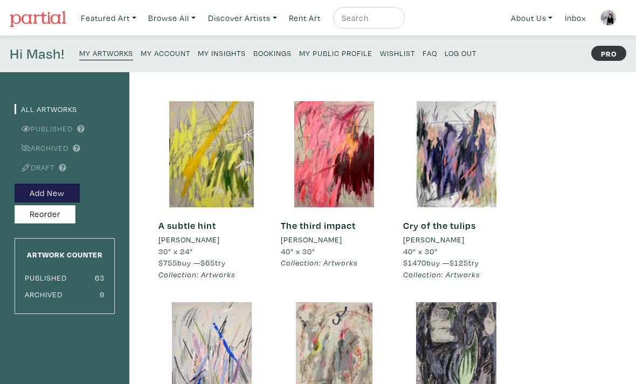
click at [349, 53] on small "My Public Profile" at bounding box center [335, 53] width 73 height 10
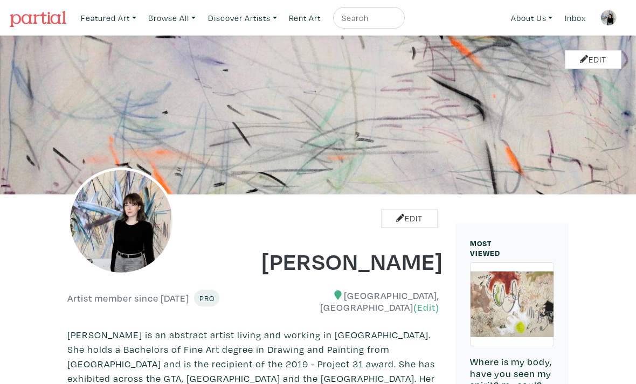
click at [605, 19] on img at bounding box center [608, 18] width 16 height 16
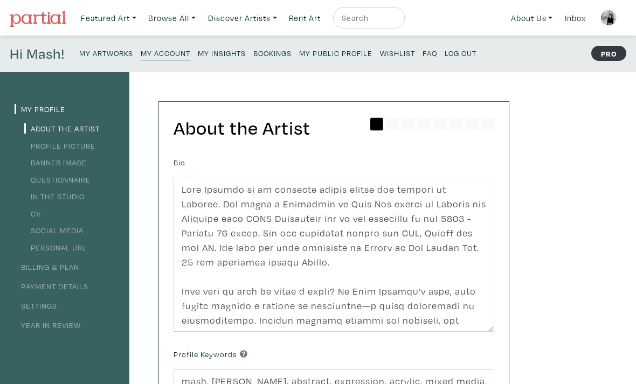
click at [111, 54] on small "My Artworks" at bounding box center [106, 53] width 54 height 10
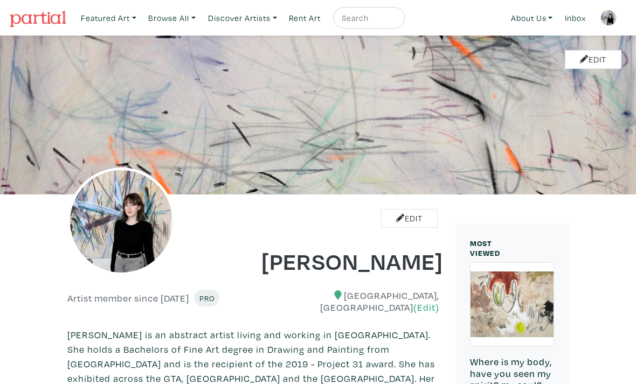
click at [610, 18] on img at bounding box center [608, 18] width 16 height 16
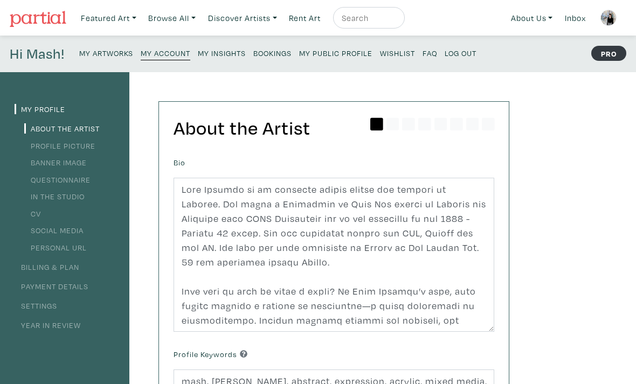
click at [116, 52] on small "My Artworks" at bounding box center [106, 53] width 54 height 10
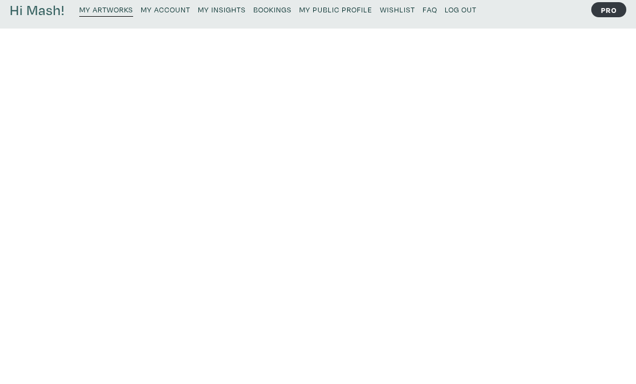
scroll to position [44, 0]
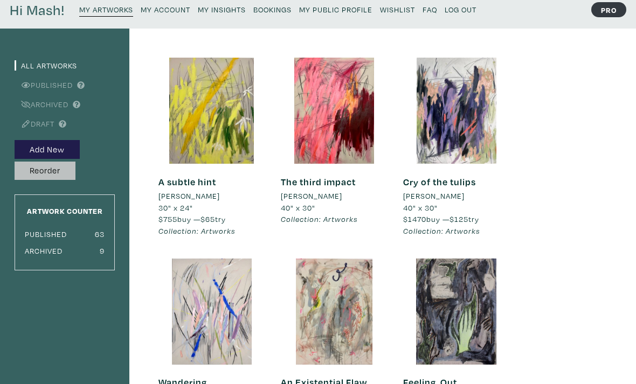
click at [53, 171] on button "Reorder" at bounding box center [45, 171] width 61 height 19
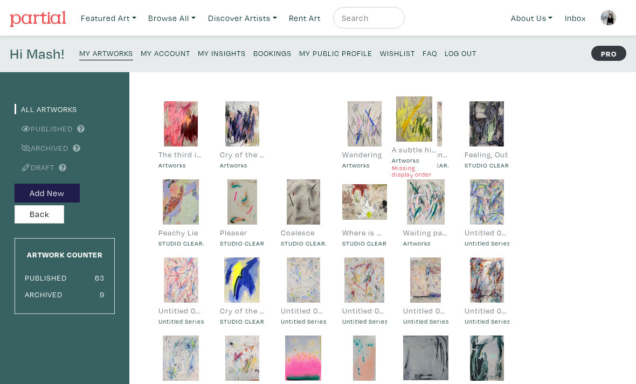
drag, startPoint x: 187, startPoint y: 121, endPoint x: 421, endPoint y: 116, distance: 233.3
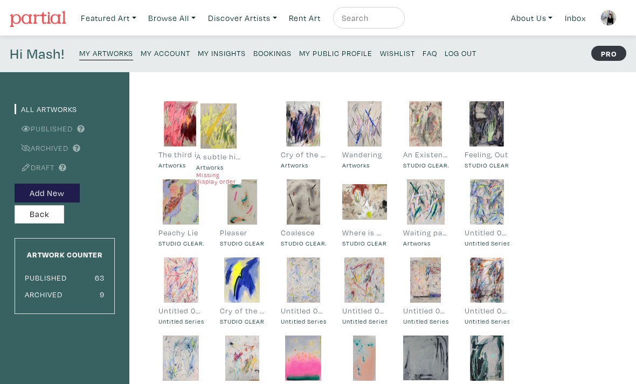
drag, startPoint x: 303, startPoint y: 127, endPoint x: 219, endPoint y: 129, distance: 84.1
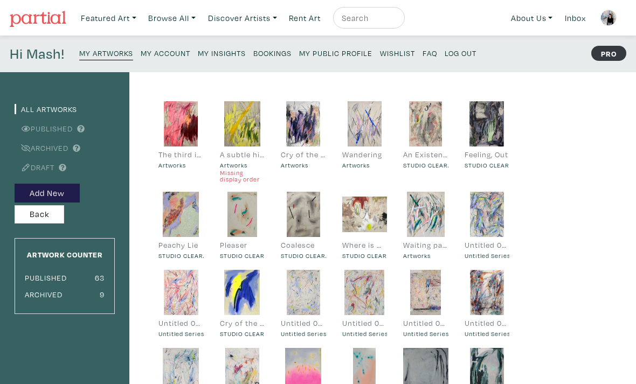
click at [46, 210] on button "Back" at bounding box center [40, 214] width 50 height 19
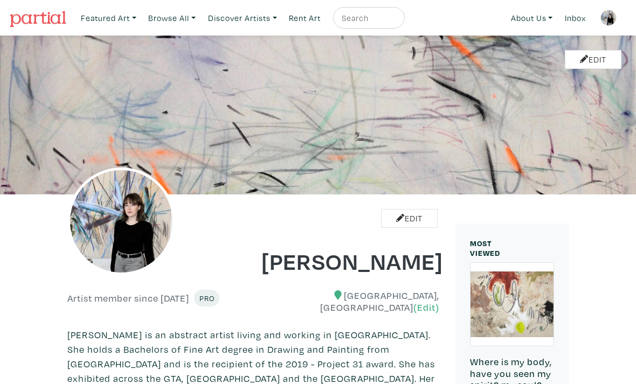
click at [609, 20] on img at bounding box center [608, 18] width 16 height 16
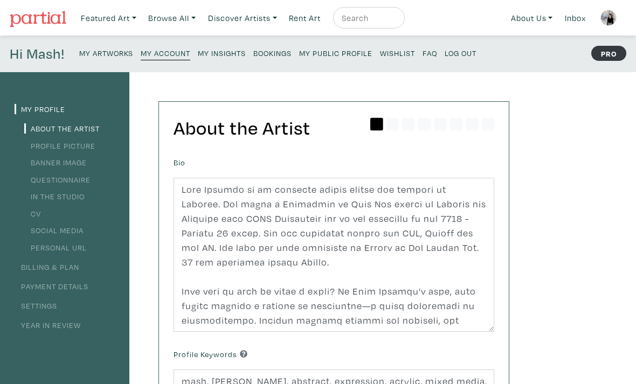
click at [101, 60] on p "My Artworks My Account My Insights Bookings My Public Profile Wishlist FAQ Log …" at bounding box center [280, 53] width 402 height 17
click at [118, 55] on small "My Artworks" at bounding box center [106, 53] width 54 height 10
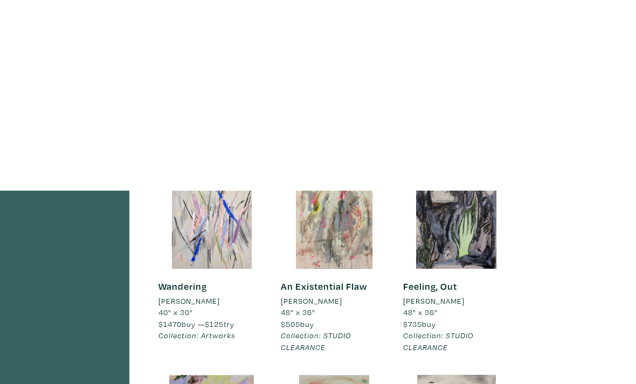
scroll to position [91, 0]
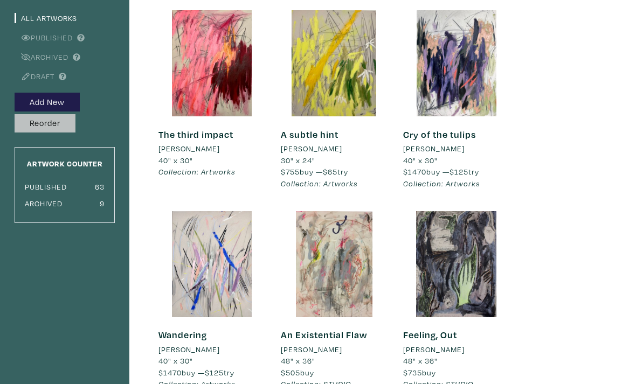
click at [52, 122] on button "Reorder" at bounding box center [45, 123] width 61 height 19
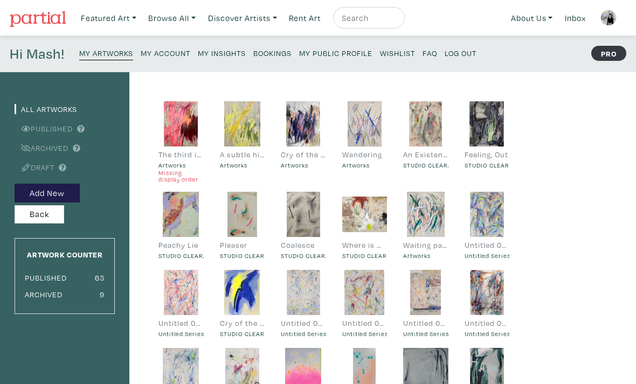
click at [244, 109] on div at bounding box center [242, 123] width 45 height 45
click at [118, 57] on small "My Artworks" at bounding box center [106, 53] width 54 height 10
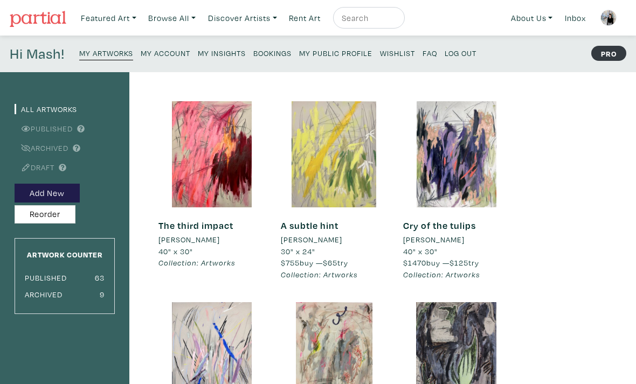
click at [329, 163] on div at bounding box center [334, 154] width 106 height 106
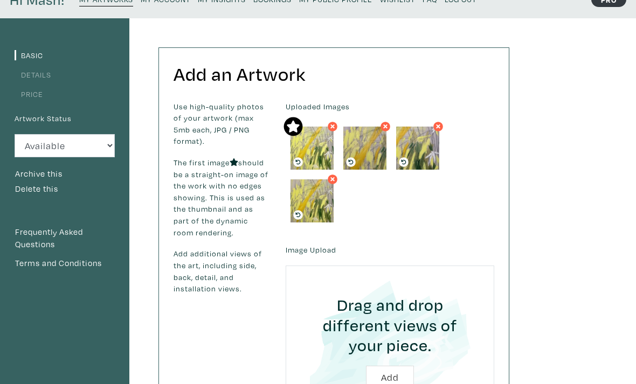
scroll to position [54, 0]
drag, startPoint x: 334, startPoint y: 179, endPoint x: 415, endPoint y: 209, distance: 86.6
click at [334, 179] on icon at bounding box center [332, 180] width 6 height 10
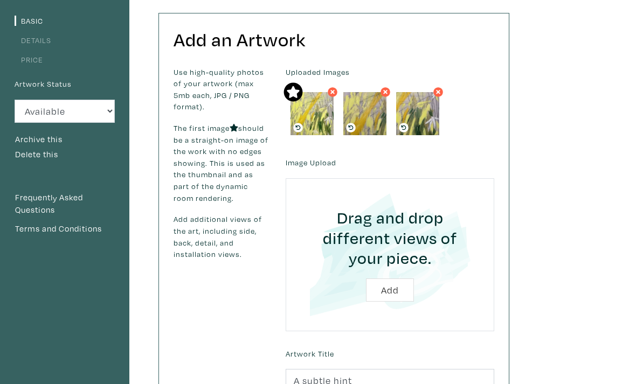
click at [389, 287] on input "file" at bounding box center [390, 254] width 178 height 123
type input "C:\fakepath\IMG_3036.jpeg"
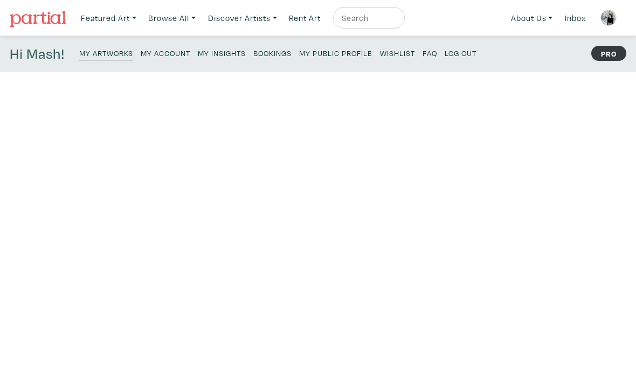
scroll to position [88, 0]
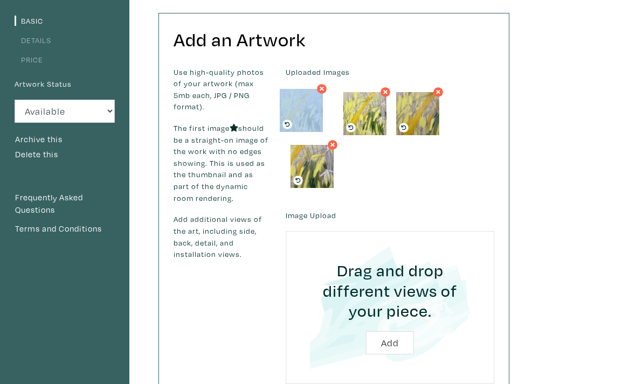
drag, startPoint x: 312, startPoint y: 162, endPoint x: 302, endPoint y: 106, distance: 57.1
click at [384, 92] on icon at bounding box center [385, 92] width 6 height 10
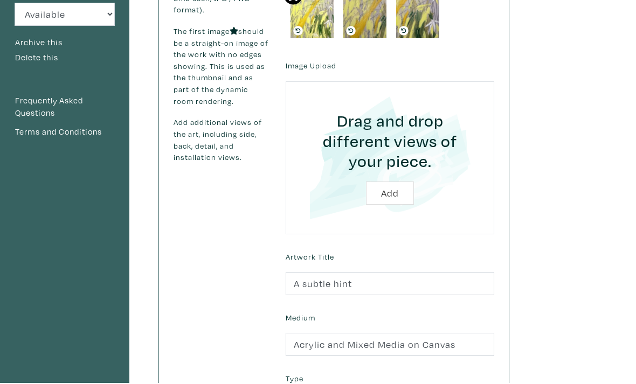
scroll to position [385, 0]
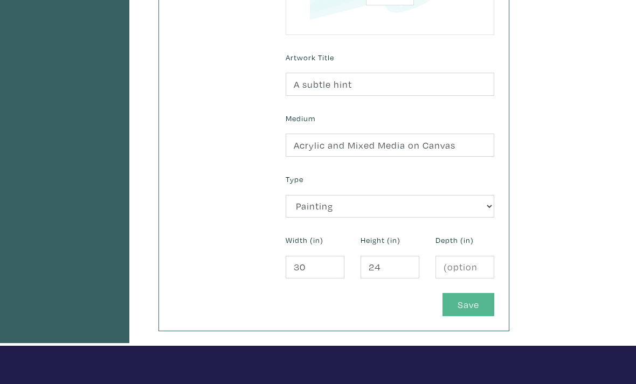
click at [473, 304] on button "Save" at bounding box center [468, 304] width 52 height 23
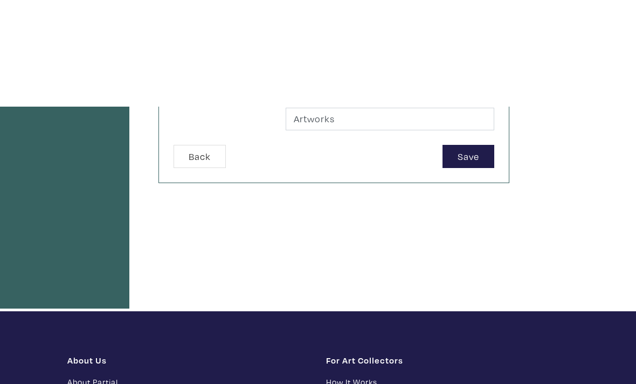
scroll to position [338, 0]
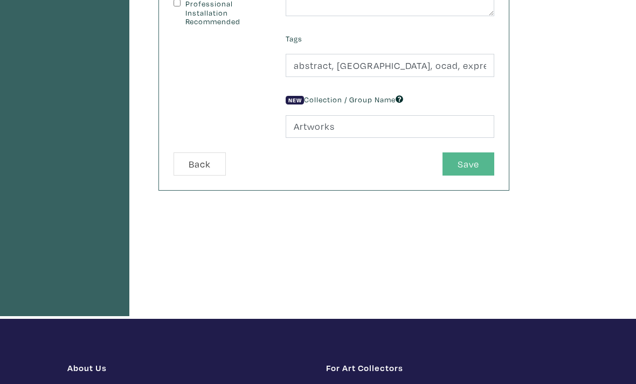
click at [469, 168] on button "Save" at bounding box center [468, 163] width 52 height 23
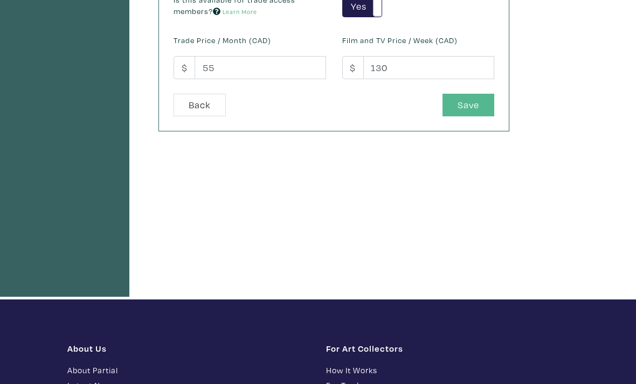
scroll to position [357, 0]
click at [459, 114] on button "Save" at bounding box center [468, 105] width 52 height 23
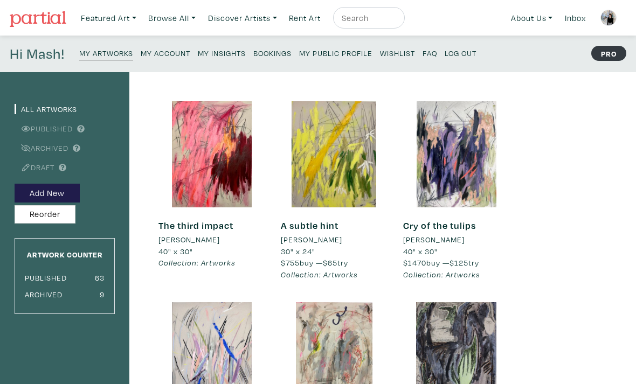
click at [342, 55] on small "My Public Profile" at bounding box center [335, 53] width 73 height 10
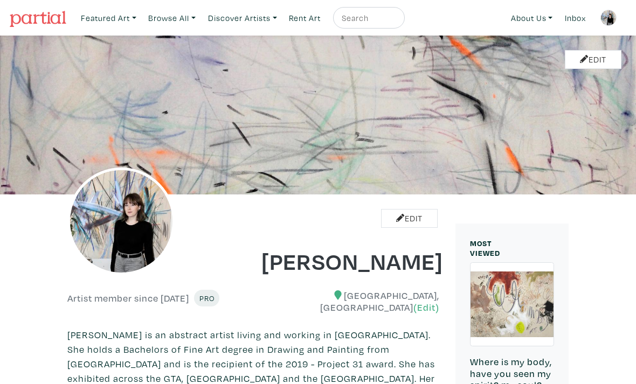
click at [606, 20] on img at bounding box center [608, 18] width 16 height 16
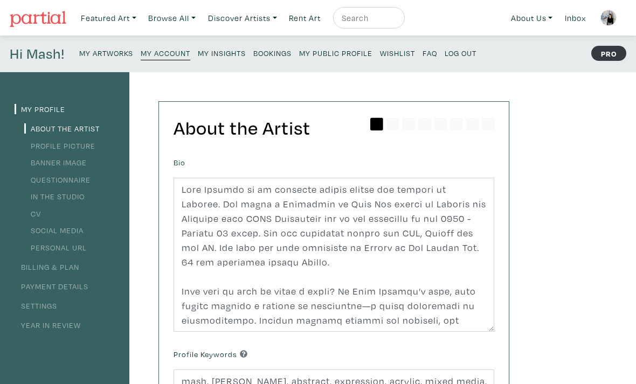
click at [107, 57] on small "My Artworks" at bounding box center [106, 53] width 54 height 10
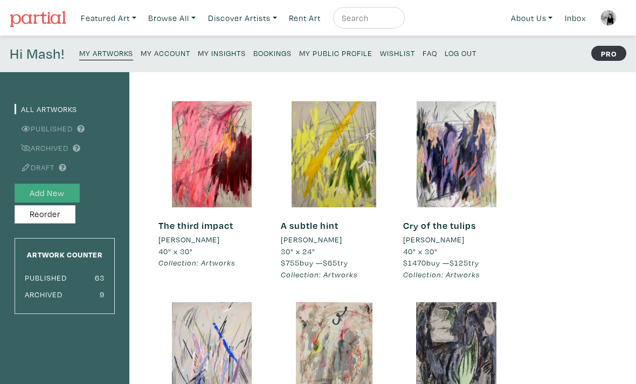
click at [59, 190] on button "Add New" at bounding box center [47, 193] width 65 height 19
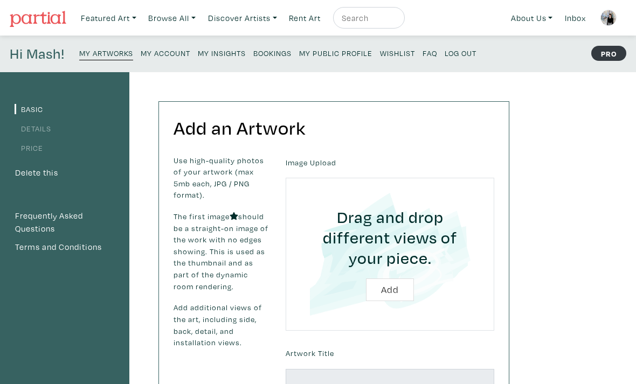
click at [394, 283] on input "file" at bounding box center [390, 254] width 178 height 123
type input "C:\fakepath\IMG_3051.jpeg"
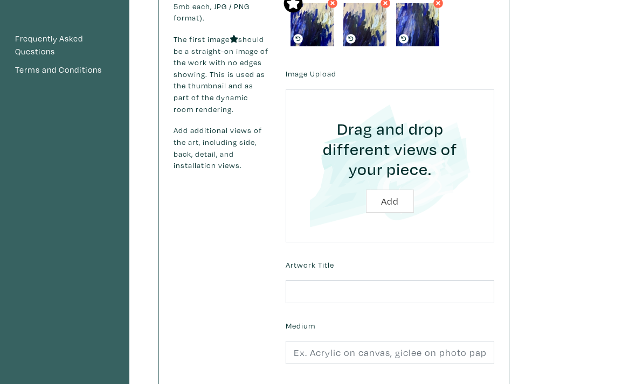
scroll to position [177, 0]
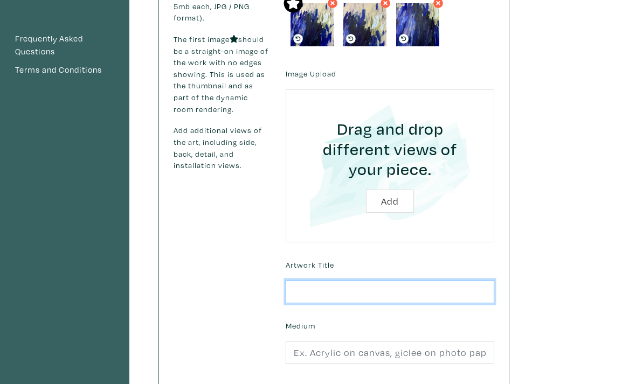
click at [311, 289] on input "text" at bounding box center [390, 291] width 209 height 23
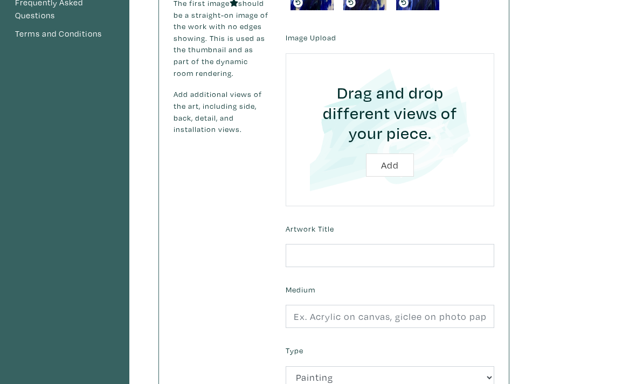
scroll to position [223, 0]
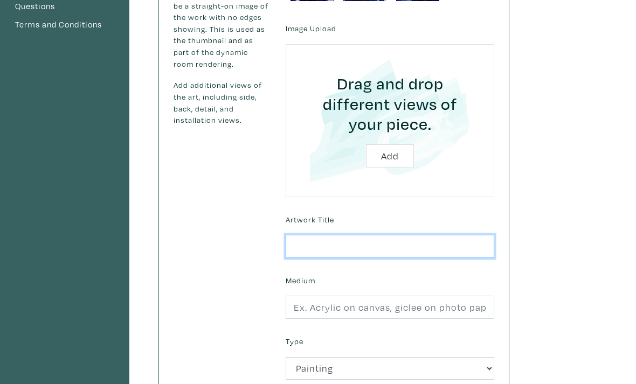
click at [316, 244] on input "text" at bounding box center [390, 246] width 209 height 23
type input "D"
drag, startPoint x: 370, startPoint y: 246, endPoint x: 260, endPoint y: 244, distance: 110.5
click at [260, 244] on div "Use high-quality photos of your artwork (max 5mb each, JPG / PNG format). The f…" at bounding box center [333, 205] width 337 height 546
paste input "Mark.06"
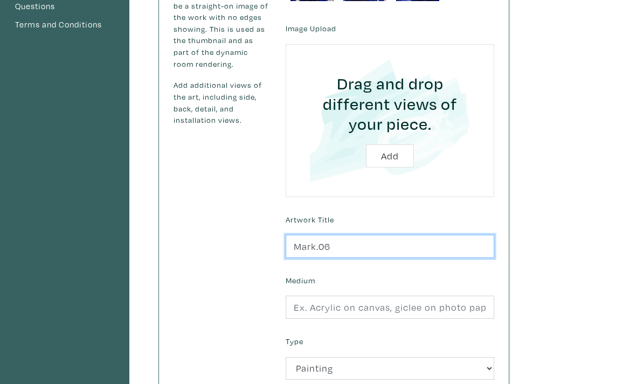
type input "Mark.06"
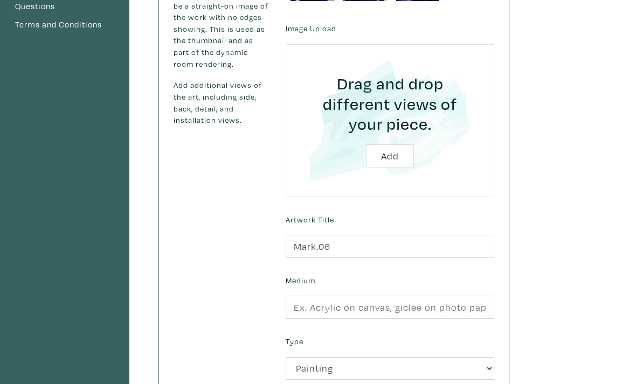
click at [534, 209] on div "Basic Details Price Delete this Frequently Asked Questions Terms and Conditions…" at bounding box center [318, 179] width 636 height 658
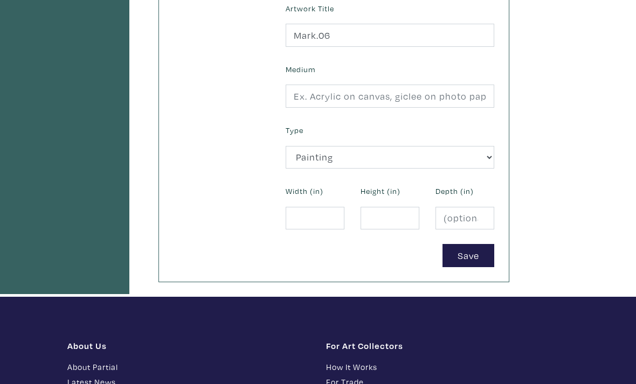
scroll to position [439, 0]
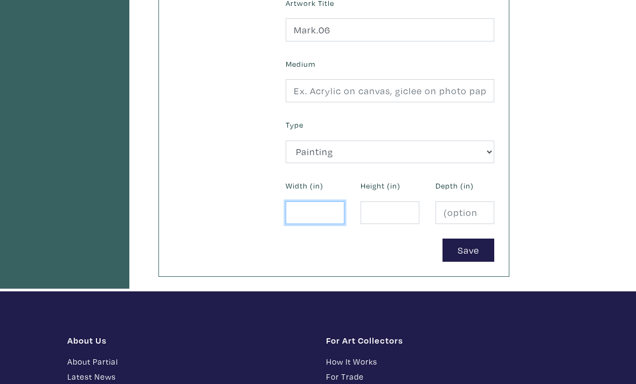
click at [322, 207] on input "number" at bounding box center [315, 213] width 59 height 23
type input "30"
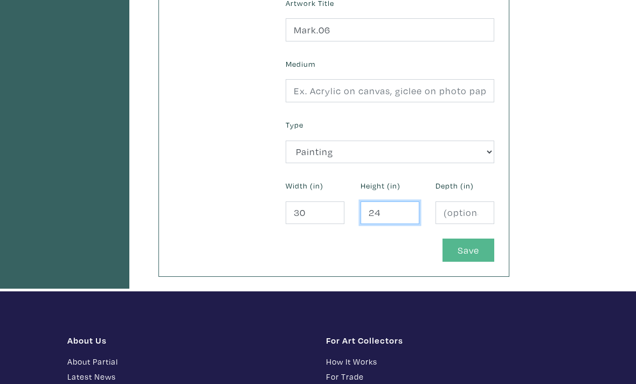
type input "24"
click at [464, 251] on button "Save" at bounding box center [468, 250] width 52 height 23
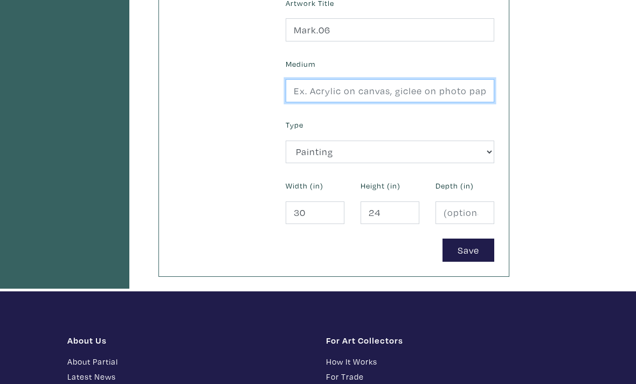
click at [369, 95] on input "text" at bounding box center [390, 90] width 209 height 23
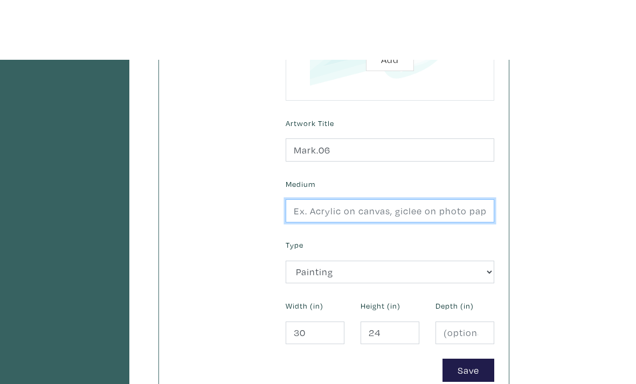
scroll to position [319, 0]
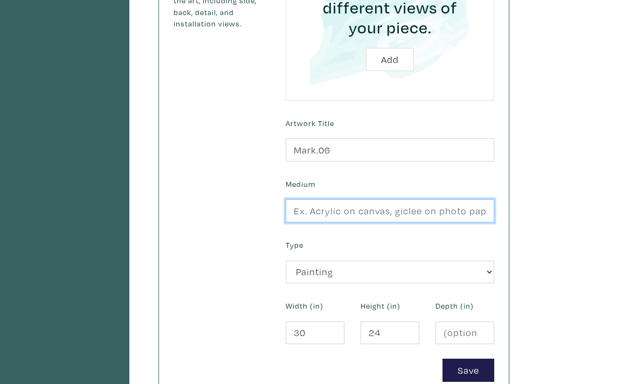
paste input "Acrylic and mixed media on canvas"
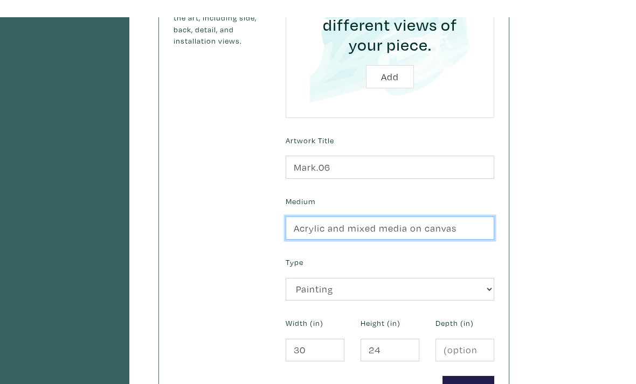
scroll to position [300, 0]
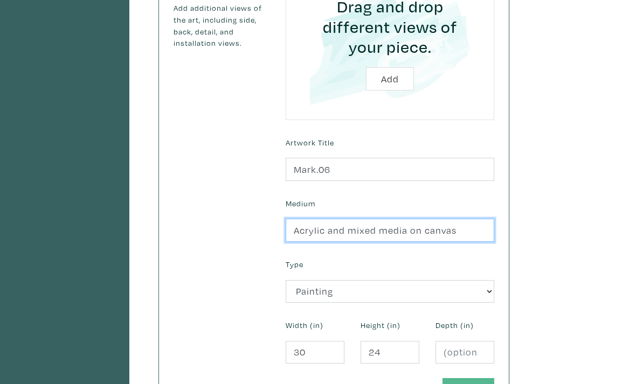
type input "Acrylic and mixed media on canvas"
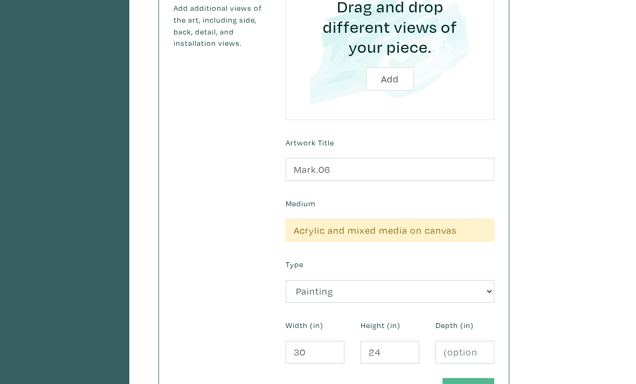
click at [473, 384] on button "Save" at bounding box center [468, 389] width 52 height 23
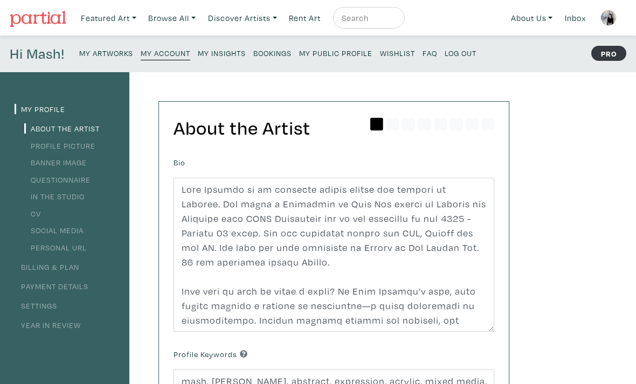
click at [353, 55] on small "My Public Profile" at bounding box center [335, 53] width 73 height 10
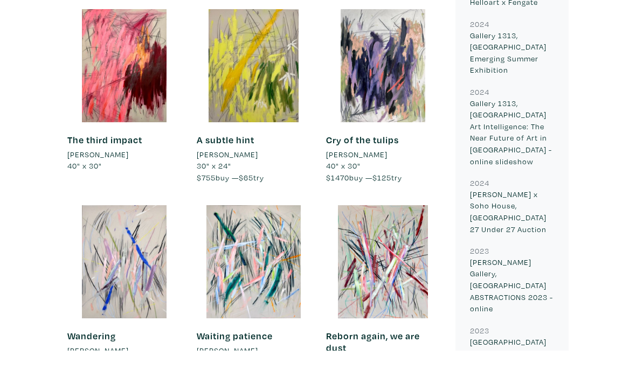
scroll to position [685, 0]
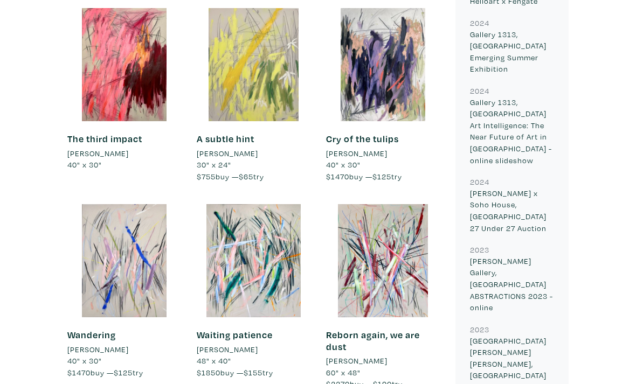
click at [246, 46] on div at bounding box center [253, 64] width 113 height 113
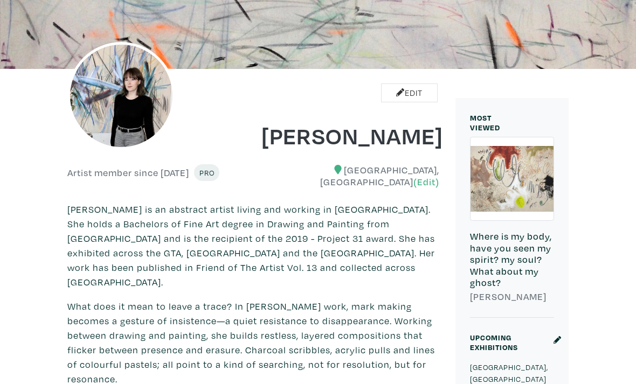
scroll to position [0, 0]
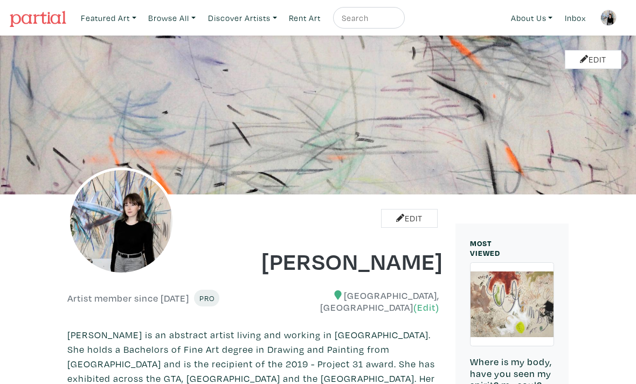
click at [607, 22] on img at bounding box center [608, 18] width 16 height 16
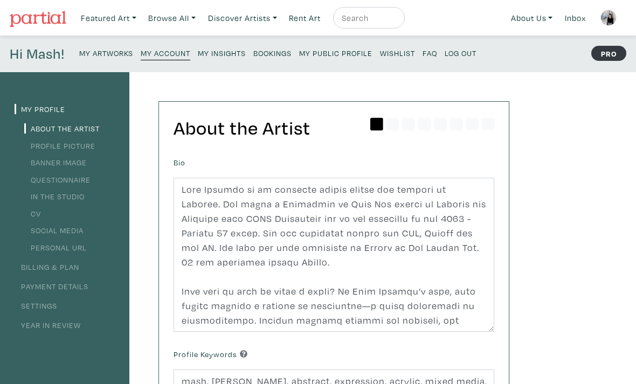
click at [107, 53] on small "My Artworks" at bounding box center [106, 53] width 54 height 10
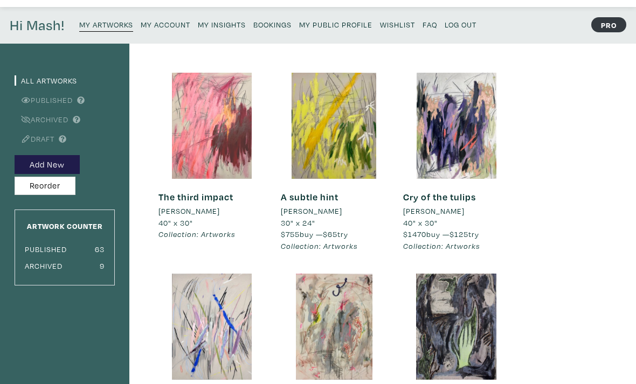
scroll to position [9, 0]
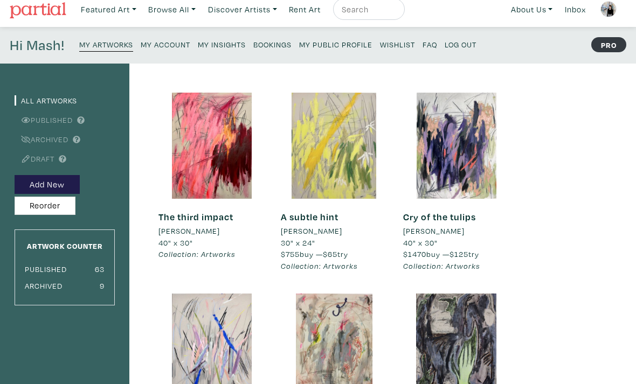
click at [328, 149] on div at bounding box center [334, 146] width 106 height 106
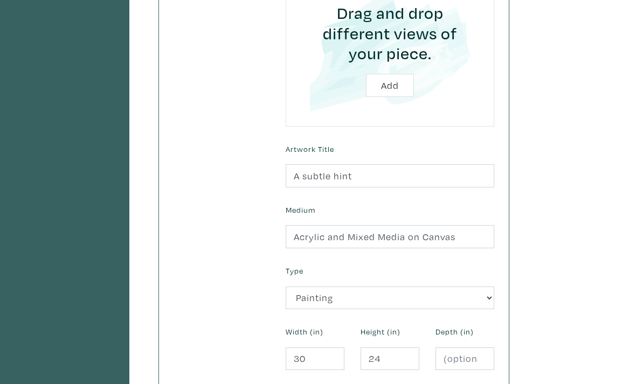
scroll to position [384, 0]
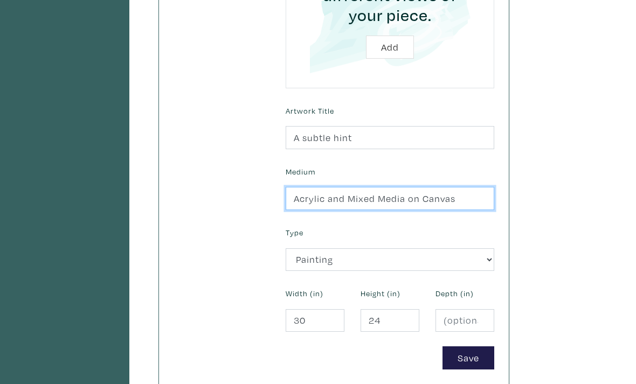
click at [294, 198] on input "Acrylic and Mixed Media on Canvas" at bounding box center [390, 198] width 209 height 23
drag, startPoint x: 294, startPoint y: 196, endPoint x: 498, endPoint y: 197, distance: 204.7
click at [498, 197] on div "Medium Acrylic and Mixed Media on Canvas" at bounding box center [389, 187] width 225 height 46
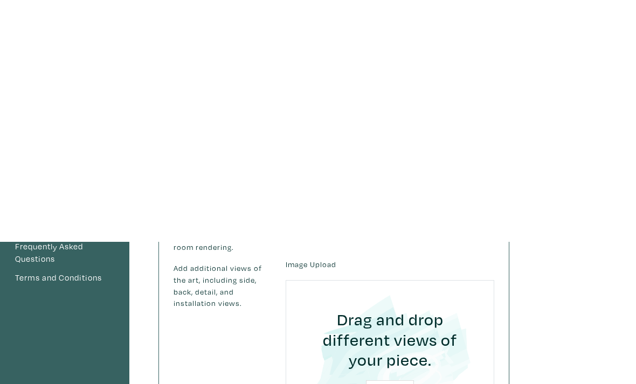
scroll to position [0, 0]
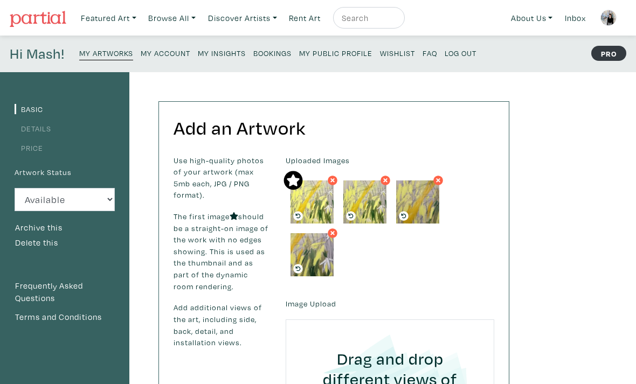
click at [124, 54] on small "My Artworks" at bounding box center [106, 53] width 54 height 10
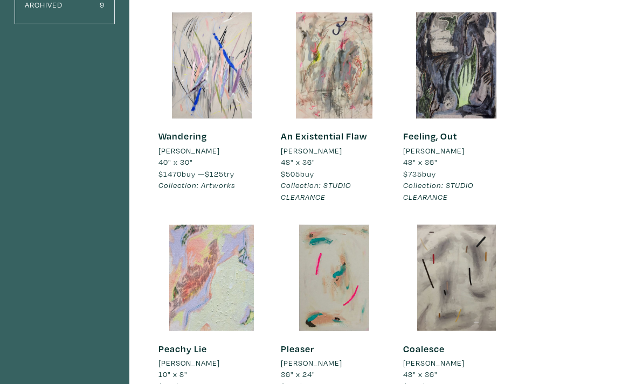
scroll to position [178, 0]
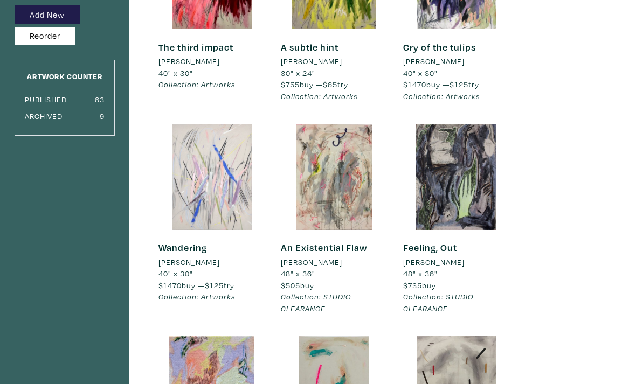
click at [235, 138] on div at bounding box center [211, 177] width 106 height 106
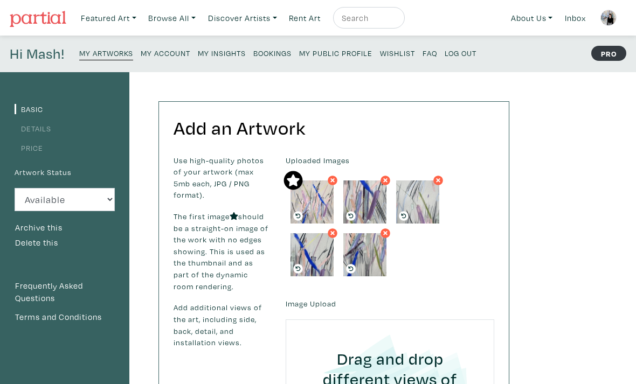
click at [108, 55] on small "My Artworks" at bounding box center [106, 53] width 54 height 10
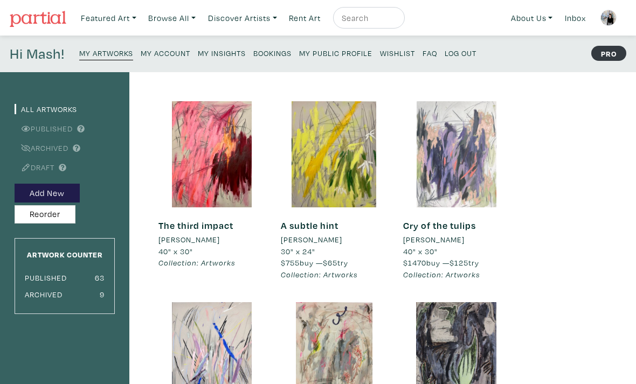
click at [460, 159] on div at bounding box center [456, 154] width 106 height 106
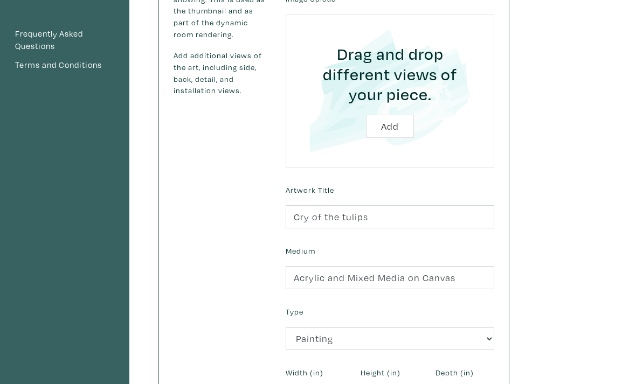
scroll to position [256, 0]
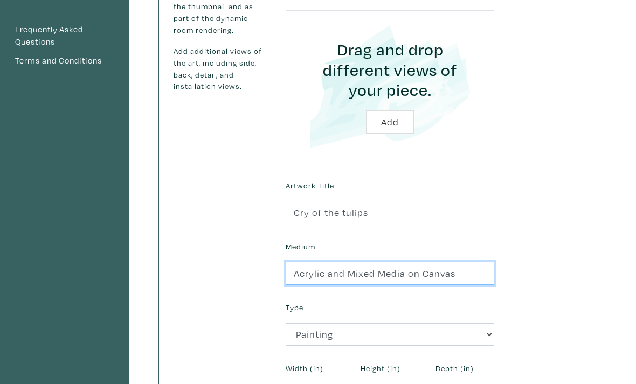
click at [351, 269] on input "Acrylic and Mixed Media on Canvas" at bounding box center [390, 273] width 209 height 23
click at [384, 273] on input "Acrylic and mixed Media on Canvas" at bounding box center [390, 273] width 209 height 23
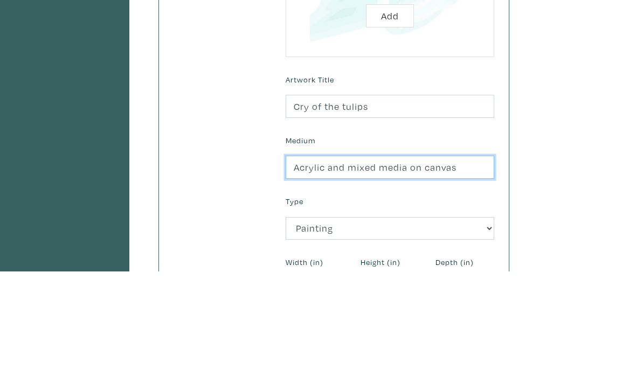
scroll to position [415, 0]
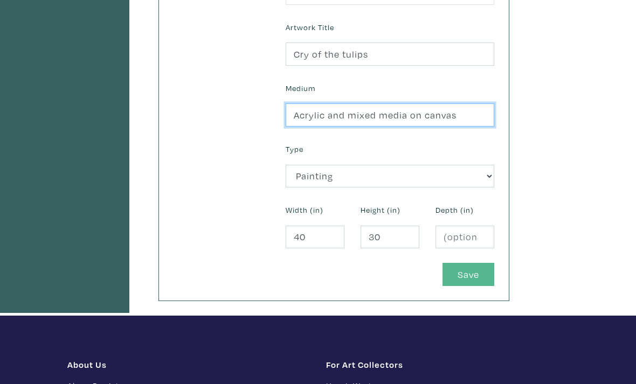
type input "Acrylic and mixed media on canvas"
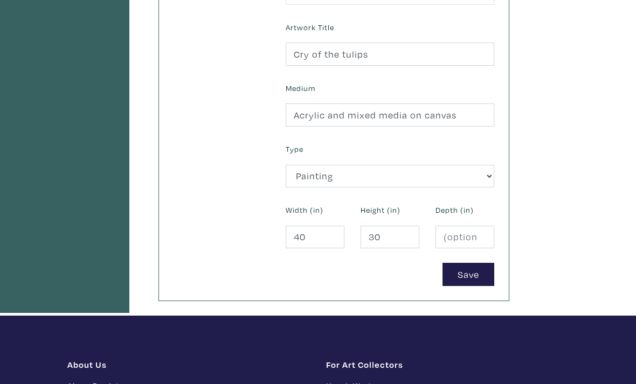
click at [454, 278] on button "Save" at bounding box center [468, 274] width 52 height 23
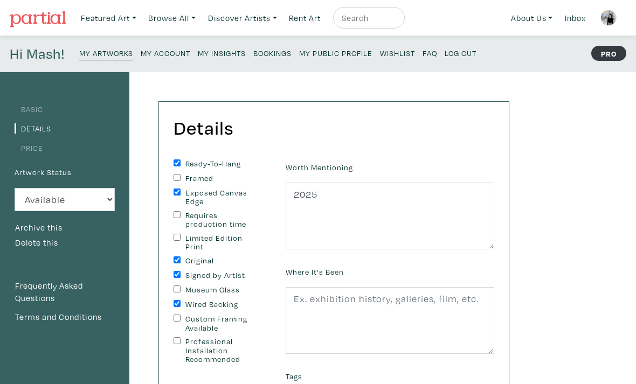
click at [122, 48] on small "My Artworks" at bounding box center [106, 53] width 54 height 10
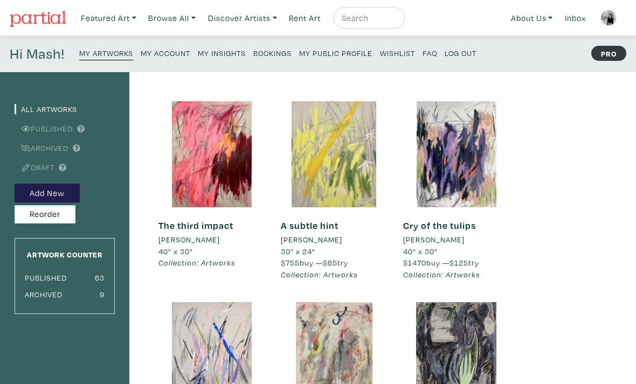
click at [332, 183] on div at bounding box center [334, 154] width 106 height 106
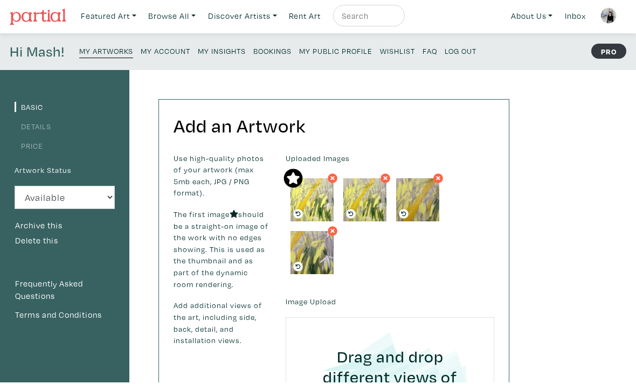
scroll to position [293, 0]
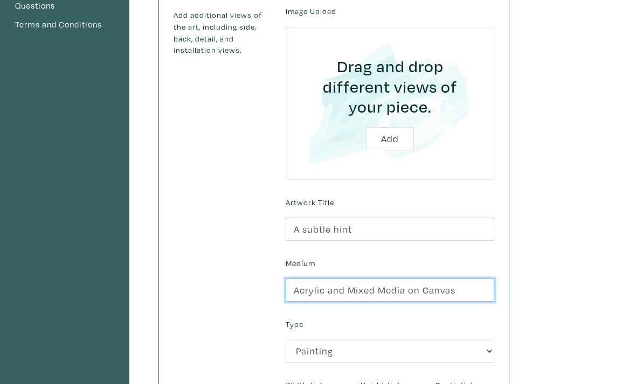
drag, startPoint x: 427, startPoint y: 283, endPoint x: 345, endPoint y: 279, distance: 82.5
click at [345, 279] on input "Acrylic and Mixed Media on Canvas" at bounding box center [390, 290] width 209 height 23
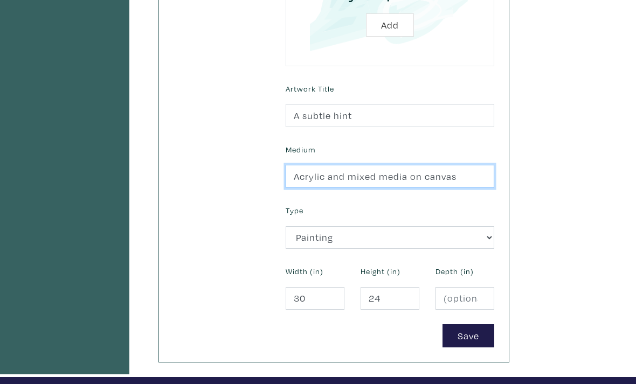
scroll to position [433, 0]
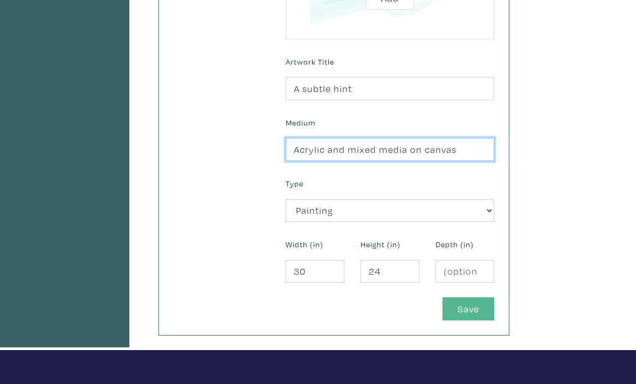
type input "Acrylic and mixed media on canvas"
click at [458, 310] on button "Save" at bounding box center [468, 308] width 52 height 23
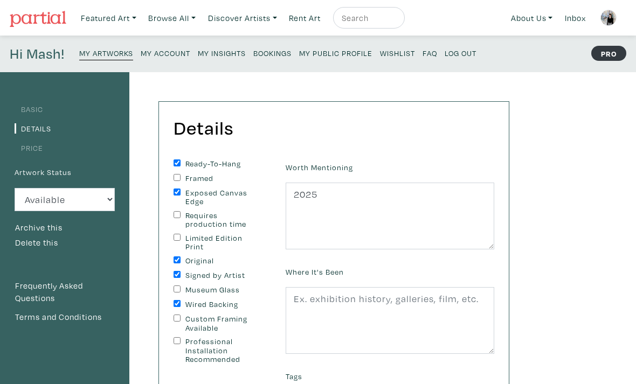
click at [117, 54] on small "My Artworks" at bounding box center [106, 53] width 54 height 10
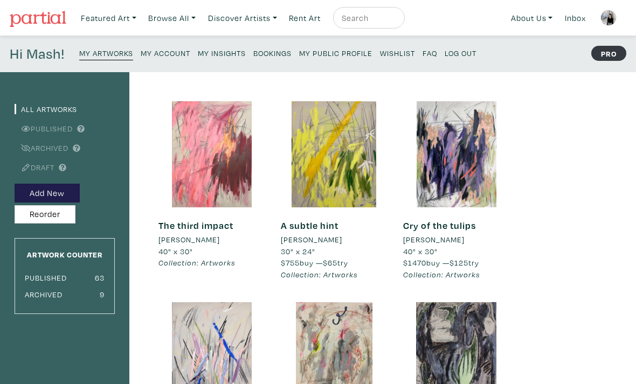
click at [202, 168] on div at bounding box center [211, 154] width 106 height 106
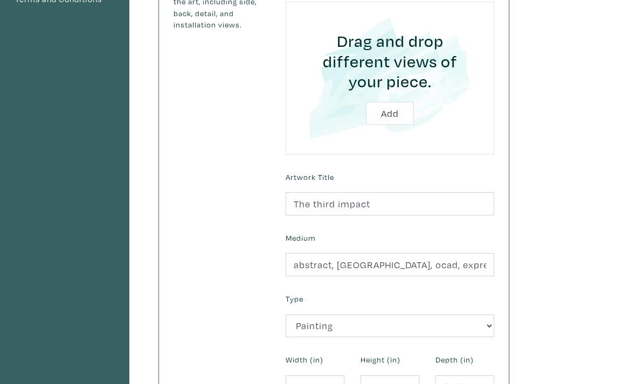
scroll to position [324, 0]
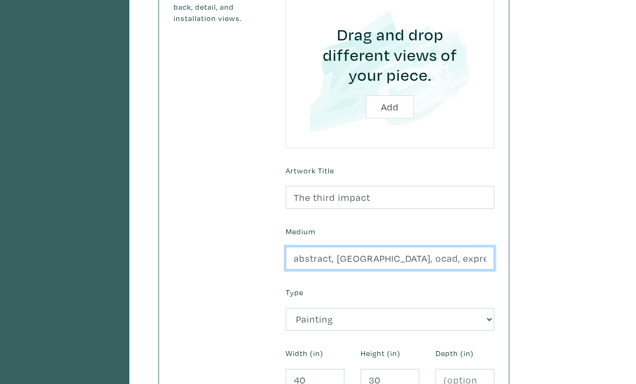
drag, startPoint x: 296, startPoint y: 252, endPoint x: 634, endPoint y: 242, distance: 338.5
click at [634, 242] on div "Basic Details Price Artwork Status Available Sold Rented Unavailable (other rea…" at bounding box center [318, 103] width 636 height 711
click at [383, 258] on input "abstract, [GEOGRAPHIC_DATA], ocad, expressionism, [PERSON_NAME], acrylic, mixed…" at bounding box center [390, 258] width 209 height 23
click at [383, 258] on input "abstract, toronto, ocad, expressionism, ritchie, acrylic, mixed media, abstract" at bounding box center [390, 258] width 209 height 23
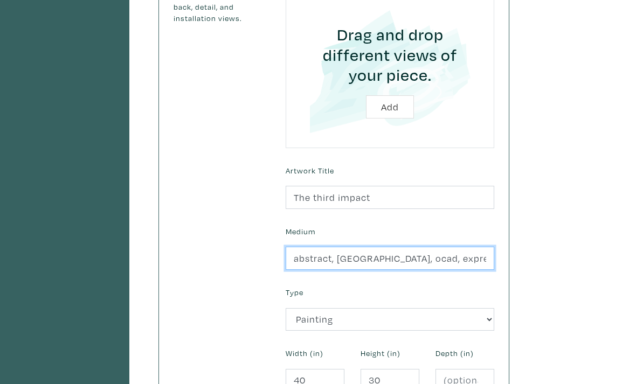
click at [383, 258] on input "abstract, toronto, ocad, expressionism, ritchie, acrylic, mixed media, abstract" at bounding box center [390, 258] width 209 height 23
paste input "Acrylic and Mixed Media on Canvas"
drag, startPoint x: 468, startPoint y: 260, endPoint x: 264, endPoint y: 260, distance: 203.7
click at [264, 260] on div "Use high-quality photos of your artwork (max 5mb each, JPG / PNG format). The f…" at bounding box center [333, 129] width 337 height 599
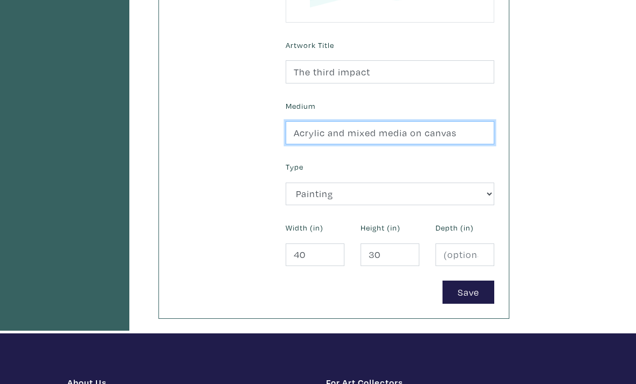
scroll to position [454, 0]
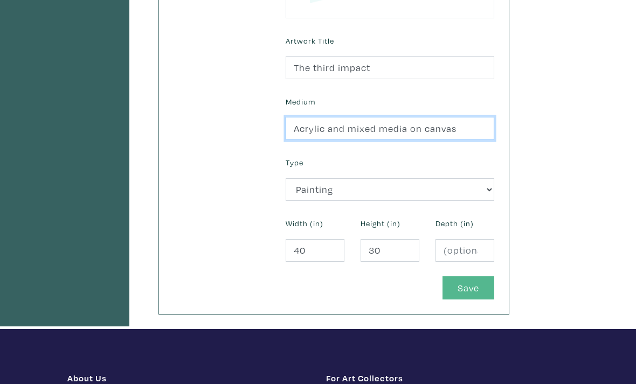
type input "Acrylic and mixed media on canvas"
click at [460, 293] on button "Save" at bounding box center [468, 287] width 52 height 23
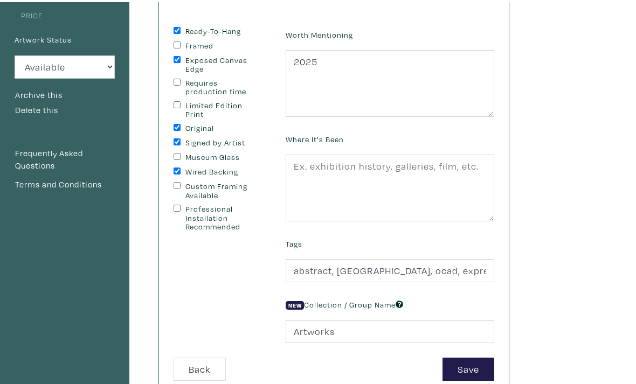
scroll to position [132, 0]
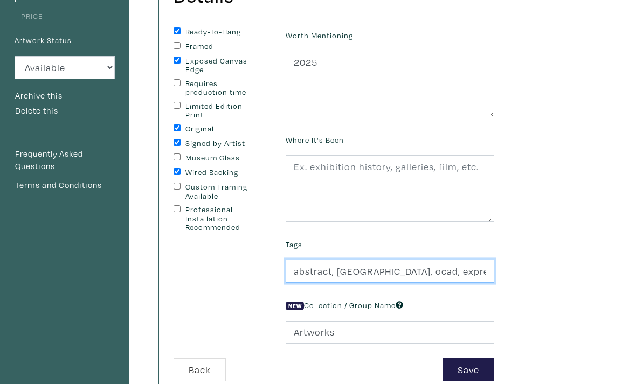
click at [298, 268] on input "abstract, [GEOGRAPHIC_DATA], ocad, expressionism, [PERSON_NAME], acrylic, mixed…" at bounding box center [390, 271] width 209 height 23
click at [298, 269] on input "abstract, [GEOGRAPHIC_DATA], ocad, expressionism, [PERSON_NAME], acrylic, mixed…" at bounding box center [390, 271] width 209 height 23
click at [298, 269] on input "abstract, toronto, ocad, expressionism, ritchie, acrylic, mixed media, abstract" at bounding box center [390, 271] width 209 height 23
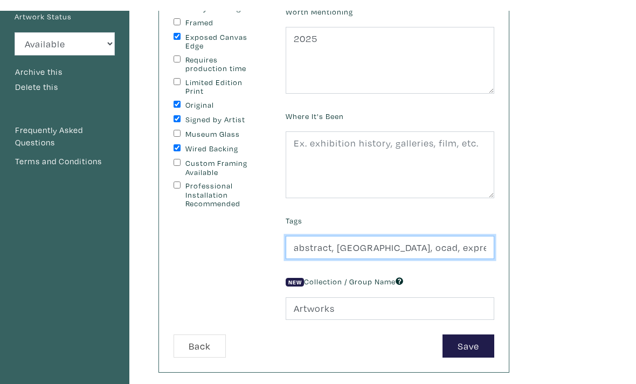
scroll to position [155, 0]
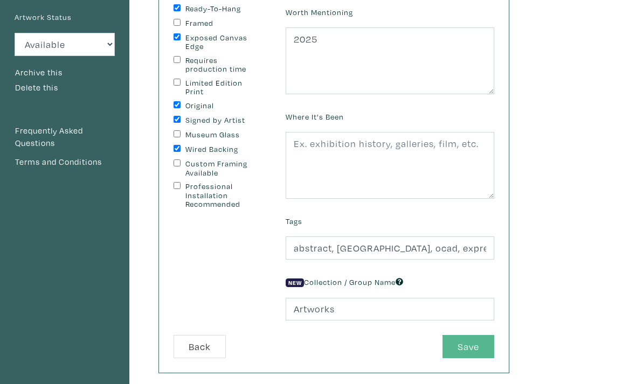
click at [462, 346] on button "Save" at bounding box center [468, 346] width 52 height 23
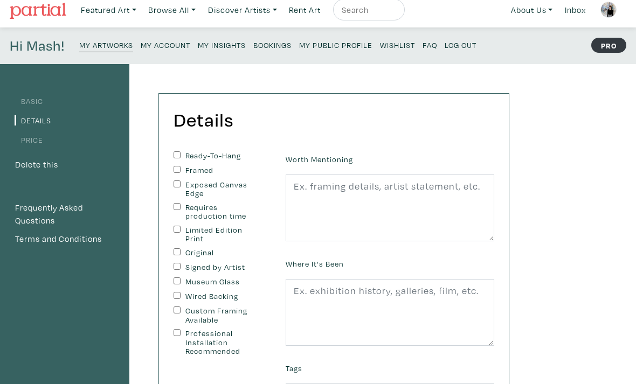
scroll to position [25, 0]
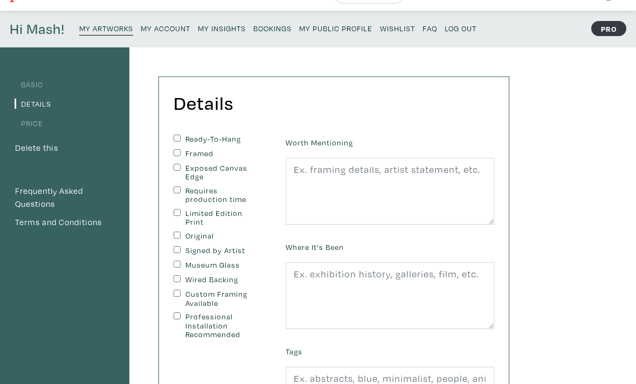
click at [237, 136] on label "Ready-To-Hang" at bounding box center [221, 139] width 72 height 9
click at [180, 136] on input "Ready-To-Hang" at bounding box center [176, 138] width 7 height 7
checkbox input "true"
click at [200, 172] on label "Exposed Canvas Edge" at bounding box center [221, 173] width 72 height 18
click at [180, 171] on input "Exposed Canvas Edge" at bounding box center [176, 167] width 7 height 7
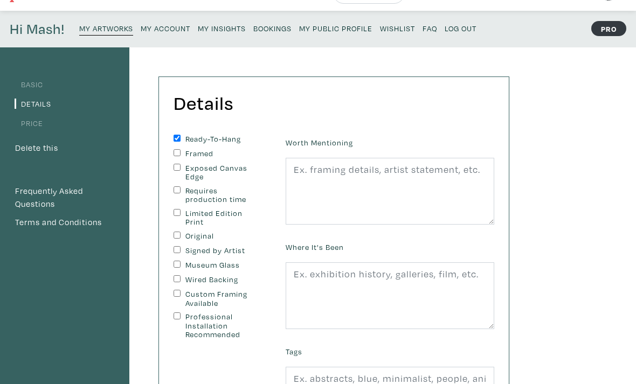
checkbox input "true"
click at [211, 237] on label "Original" at bounding box center [221, 236] width 72 height 9
click at [180, 237] on input "Original" at bounding box center [176, 235] width 7 height 7
checkbox input "true"
click at [194, 247] on label "Signed by Artist" at bounding box center [221, 250] width 72 height 9
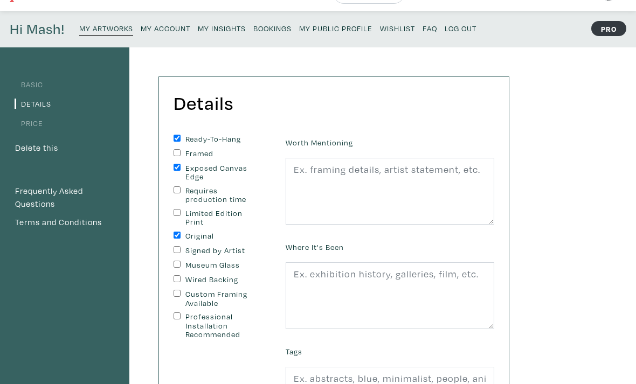
click at [180, 247] on input "Signed by Artist" at bounding box center [176, 249] width 7 height 7
checkbox input "true"
click at [210, 278] on label "Wired Backing" at bounding box center [221, 279] width 72 height 9
click at [180, 278] on input "Wired Backing" at bounding box center [176, 278] width 7 height 7
checkbox input "true"
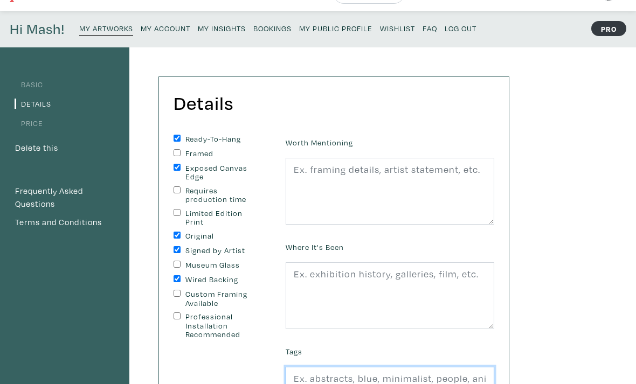
click at [318, 380] on input "text" at bounding box center [390, 378] width 209 height 23
paste input "abstract, toronto, ocad, expressionism, ritchie, acrylic, mixed media, abstract"
type input "abstract, toronto, ocad, expressionism, ritchie, acrylic, mixed media, abstract"
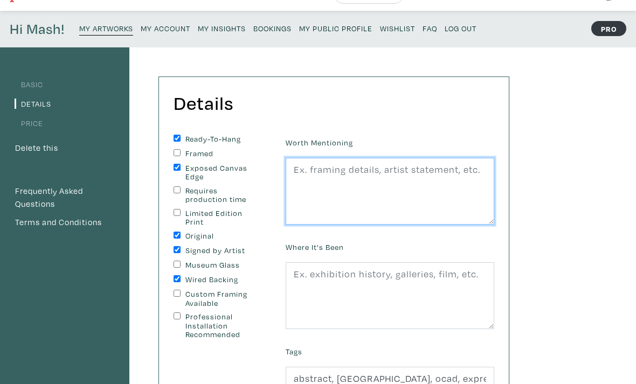
click at [381, 175] on textarea at bounding box center [390, 191] width 209 height 67
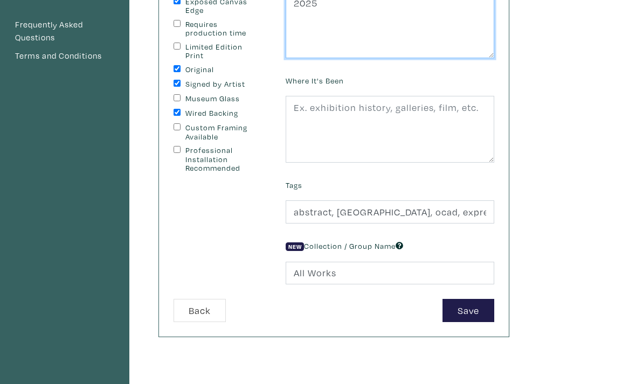
scroll to position [199, 0]
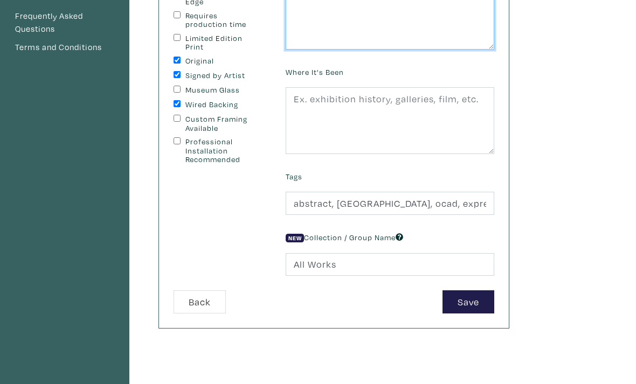
type textarea "2025"
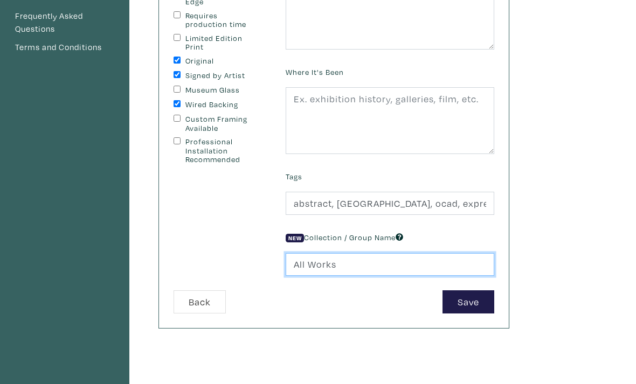
drag, startPoint x: 381, startPoint y: 262, endPoint x: 373, endPoint y: 262, distance: 8.1
click at [226, 259] on form "Ready-To-Hang Framed Exposed Canvas Edge Requires production time Limited Editi…" at bounding box center [333, 137] width 337 height 354
click at [373, 262] on input "All Works" at bounding box center [390, 265] width 209 height 23
click at [337, 266] on input "All Works" at bounding box center [390, 264] width 209 height 23
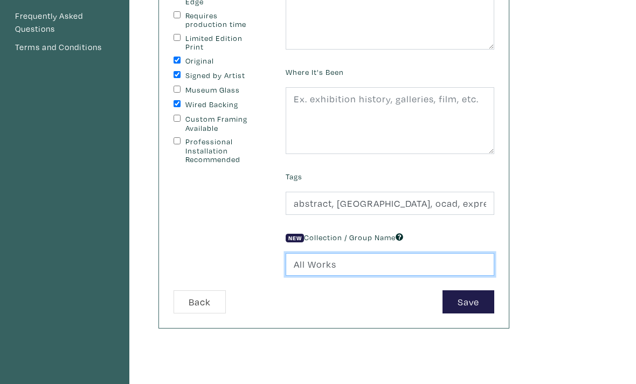
type input "All"
type input "Artworks"
click at [463, 285] on div "Worth Mentioning 2025 Where It's Been Tags abstract, toronto, ocad, expressioni…" at bounding box center [389, 125] width 225 height 331
click at [449, 302] on button "Save" at bounding box center [468, 301] width 52 height 23
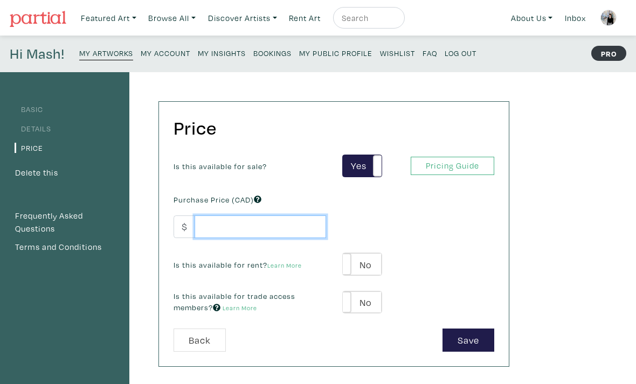
click at [250, 228] on input "number" at bounding box center [259, 227] width 131 height 23
type input "755"
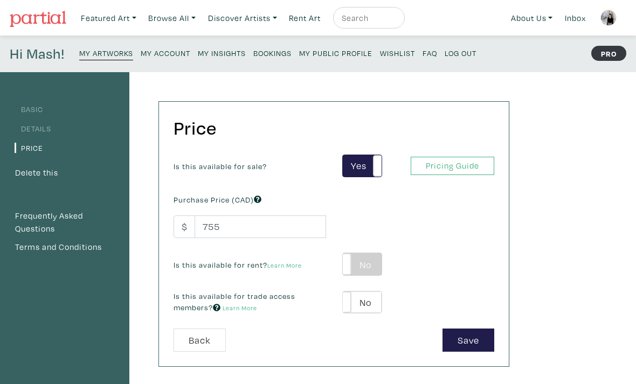
click at [352, 261] on label "No" at bounding box center [362, 264] width 38 height 22
type input "38"
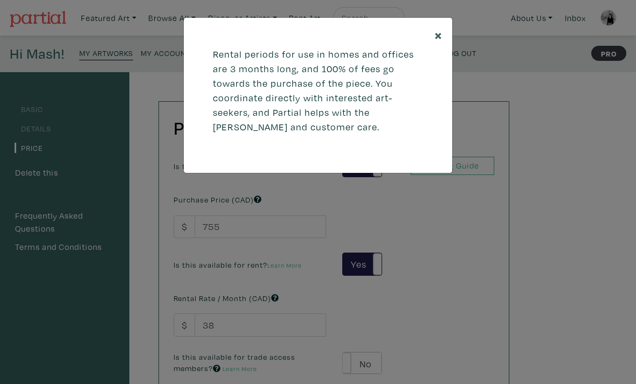
click at [440, 37] on span "×" at bounding box center [438, 34] width 8 height 19
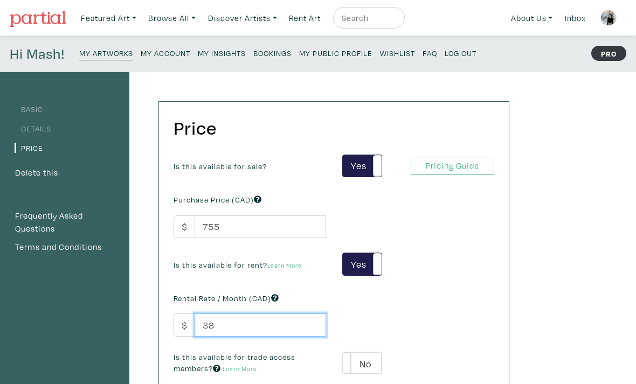
click at [245, 321] on input "38" at bounding box center [259, 325] width 131 height 23
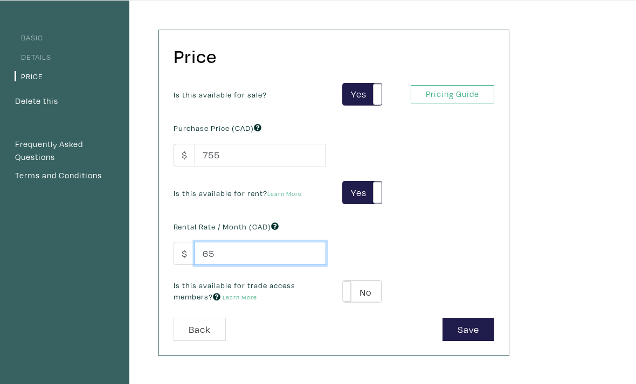
scroll to position [80, 0]
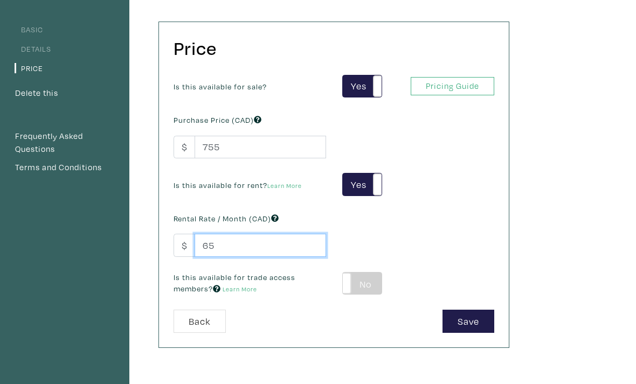
type input "65"
click at [352, 289] on label "No" at bounding box center [362, 284] width 38 height 22
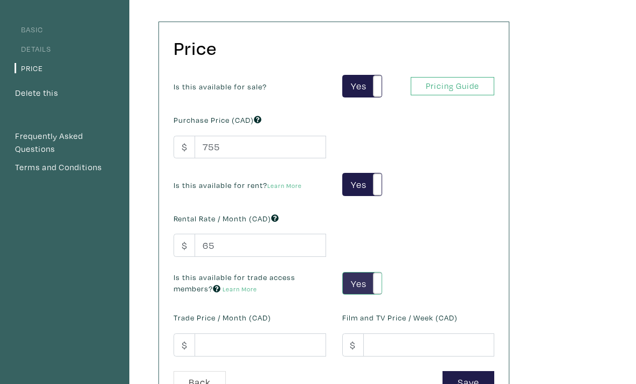
type input "45"
type input "136"
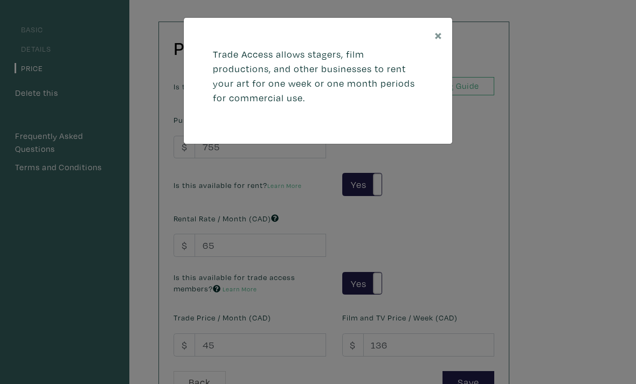
click at [229, 343] on div "× Trade Access allows stagers, film productions, and other businesses to rent y…" at bounding box center [318, 192] width 636 height 384
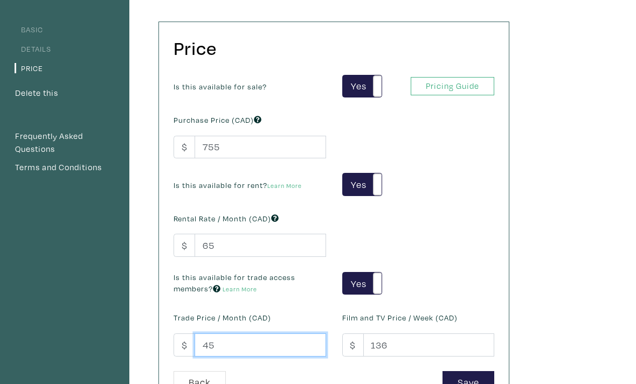
click at [230, 339] on input "45" at bounding box center [259, 345] width 131 height 23
type input "55"
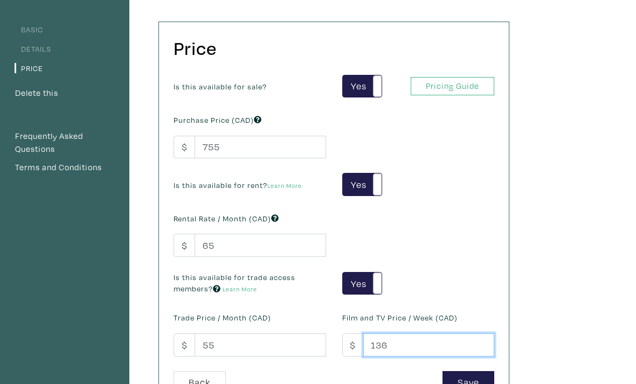
click at [410, 348] on input "136" at bounding box center [428, 345] width 131 height 23
type input "130"
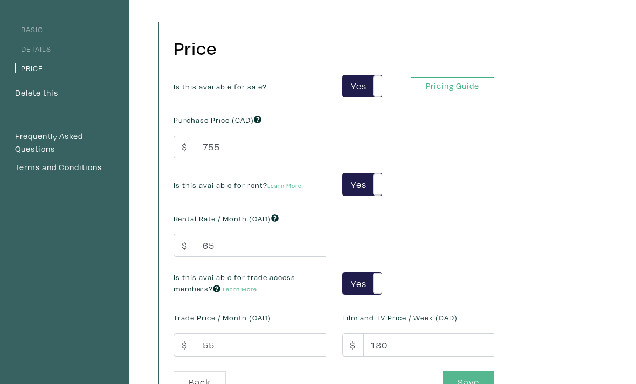
click at [468, 381] on button "Save" at bounding box center [468, 382] width 52 height 23
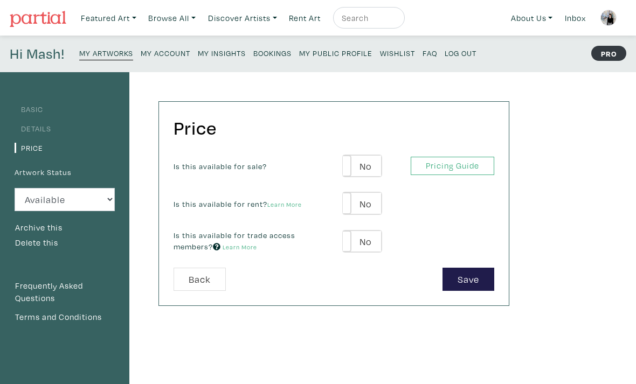
click at [117, 53] on small "My Artworks" at bounding box center [106, 53] width 54 height 10
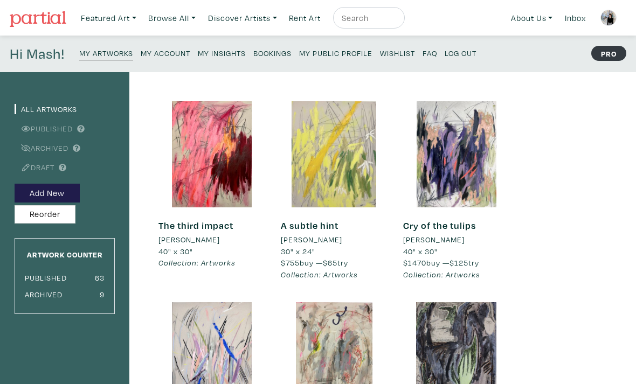
click at [331, 177] on div at bounding box center [334, 154] width 106 height 106
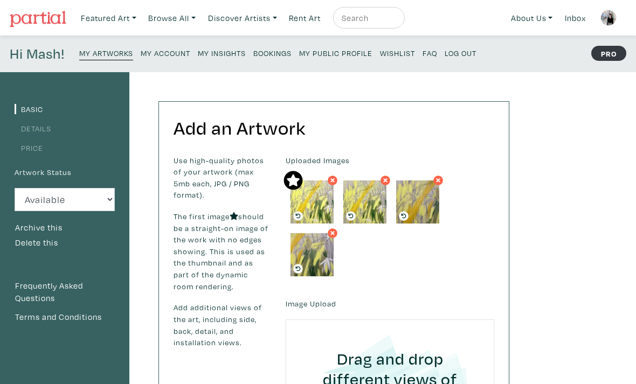
click at [31, 149] on link "Price" at bounding box center [29, 148] width 29 height 10
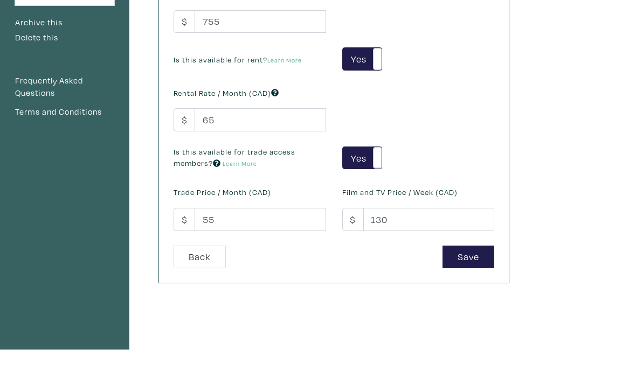
scroll to position [205, 0]
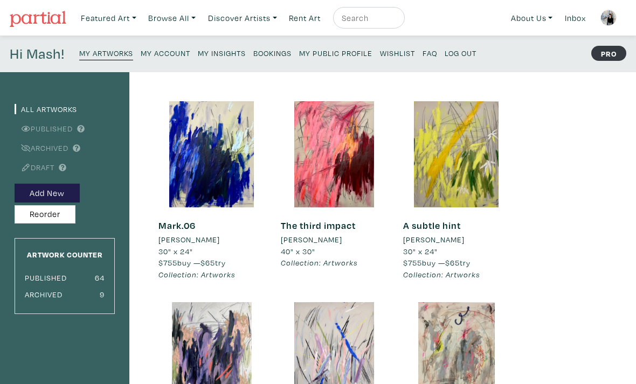
click at [350, 54] on small "My Public Profile" at bounding box center [335, 53] width 73 height 10
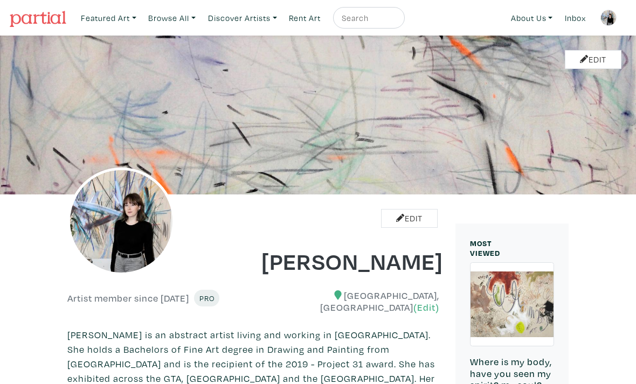
click at [608, 16] on img at bounding box center [608, 18] width 16 height 16
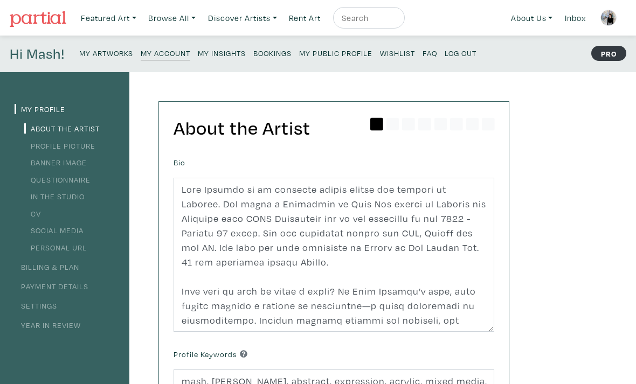
click at [111, 53] on small "My Artworks" at bounding box center [106, 53] width 54 height 10
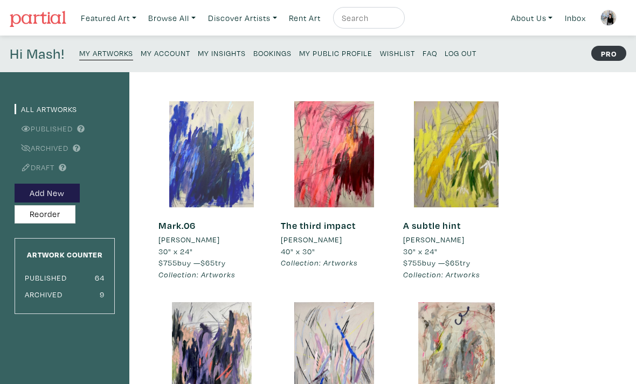
click at [226, 127] on div at bounding box center [211, 154] width 106 height 106
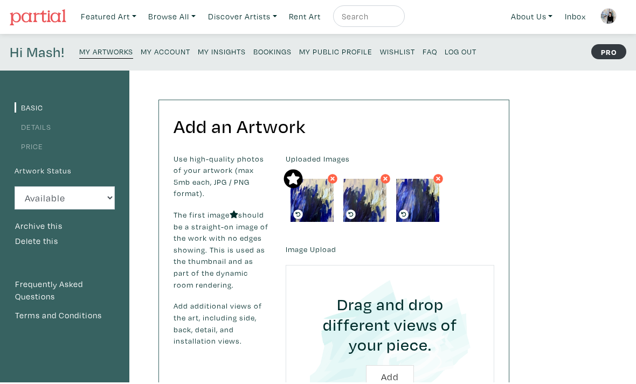
scroll to position [39, 0]
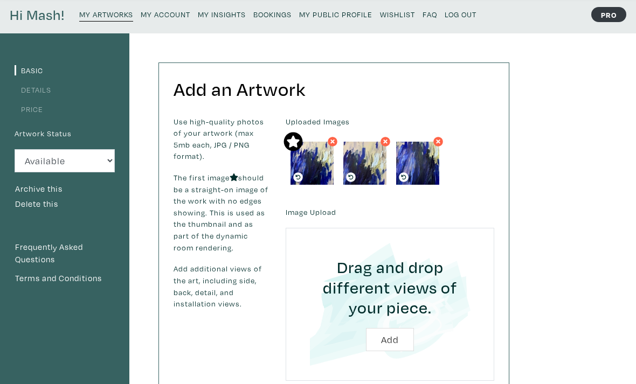
click at [393, 342] on input "file" at bounding box center [390, 304] width 178 height 123
type input "C:\fakepath\IMG_3051.jpeg"
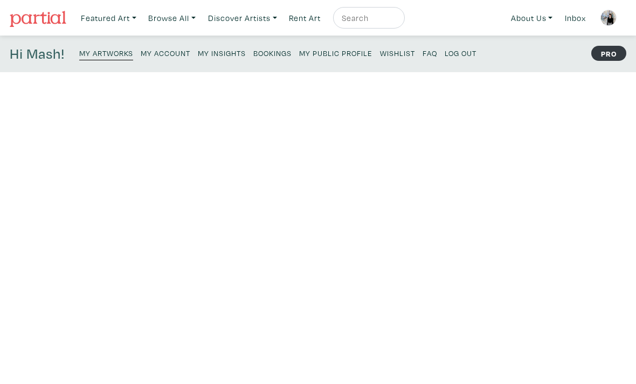
scroll to position [73, 0]
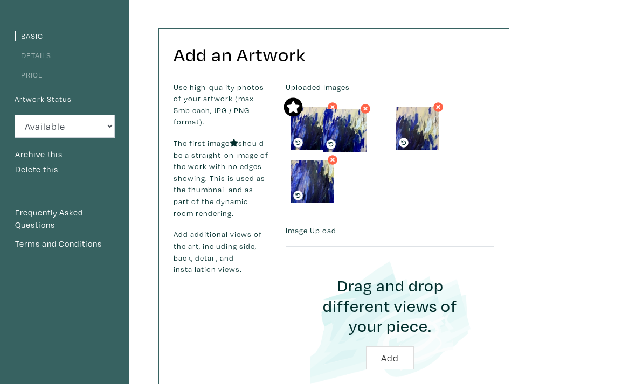
drag, startPoint x: 304, startPoint y: 185, endPoint x: 342, endPoint y: 134, distance: 63.6
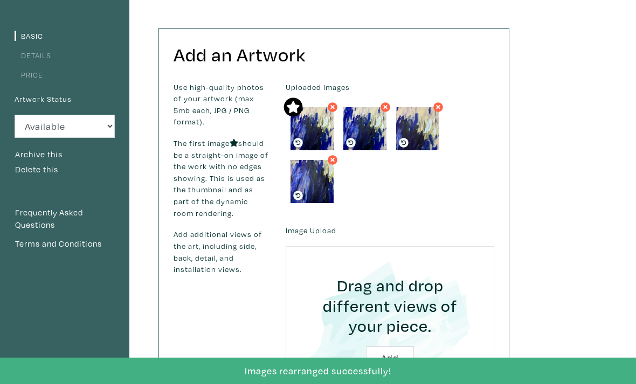
click at [332, 107] on icon at bounding box center [332, 107] width 4 height 4
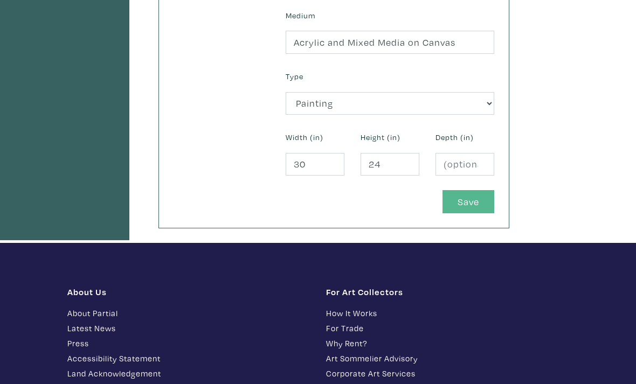
scroll to position [488, 0]
click at [468, 205] on button "Save" at bounding box center [468, 201] width 52 height 23
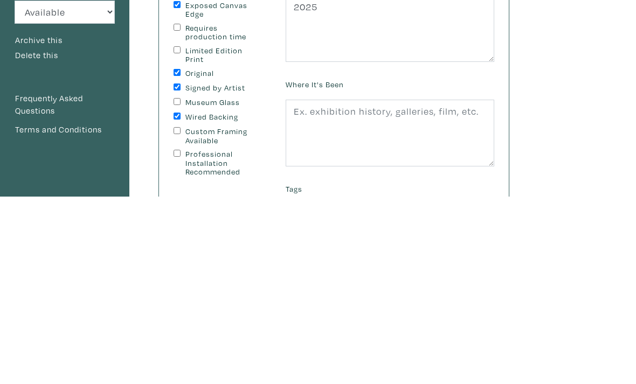
scroll to position [200, 0]
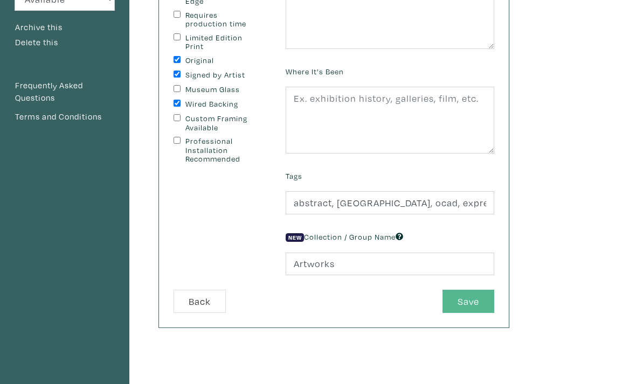
click at [475, 307] on button "Save" at bounding box center [468, 301] width 52 height 23
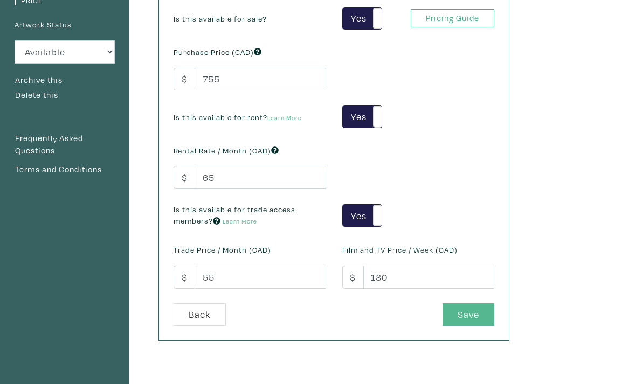
scroll to position [148, 0]
click at [466, 318] on button "Save" at bounding box center [468, 314] width 52 height 23
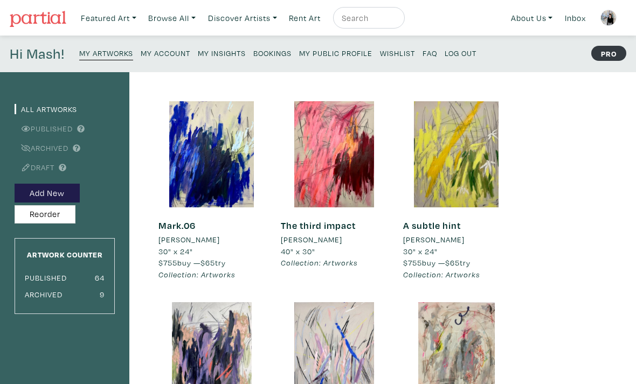
click at [349, 52] on small "My Public Profile" at bounding box center [335, 53] width 73 height 10
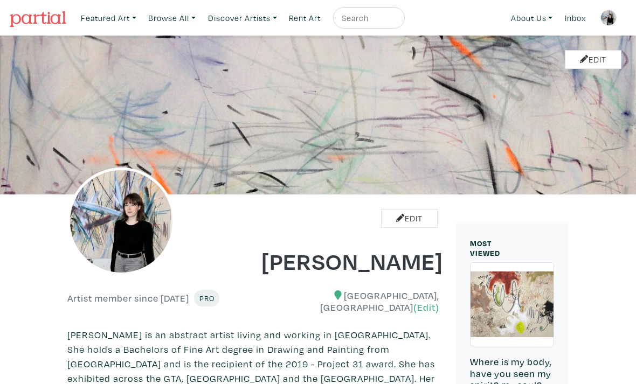
click at [608, 20] on img at bounding box center [608, 18] width 16 height 16
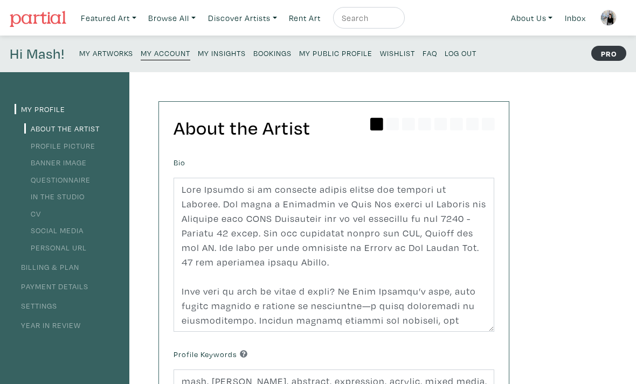
click at [114, 54] on small "My Artworks" at bounding box center [106, 53] width 54 height 10
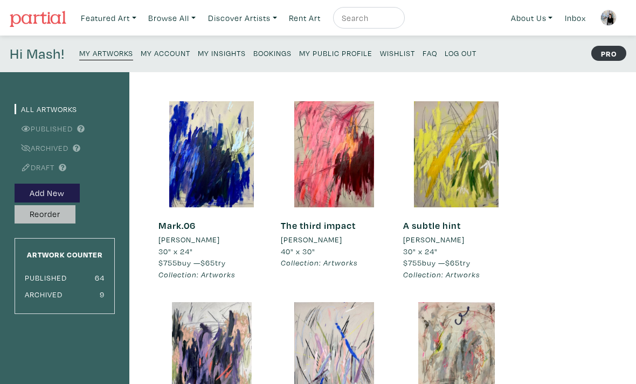
click at [54, 214] on button "Reorder" at bounding box center [45, 214] width 61 height 19
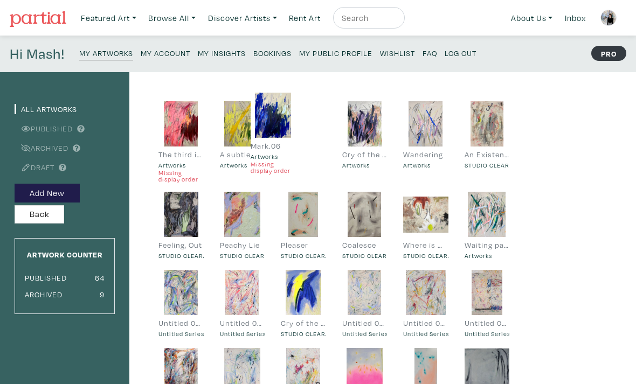
drag, startPoint x: 186, startPoint y: 129, endPoint x: 280, endPoint y: 121, distance: 94.1
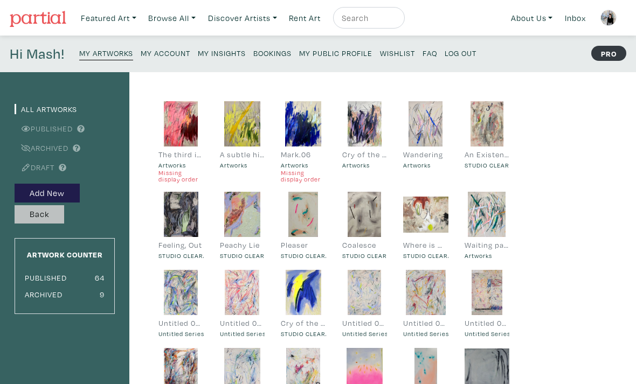
click at [47, 218] on button "Back" at bounding box center [40, 214] width 50 height 19
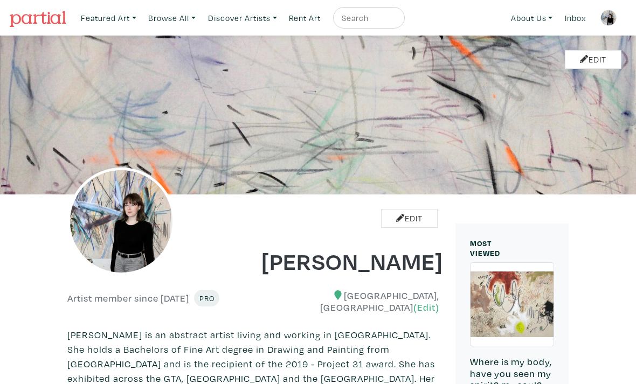
click at [611, 20] on img at bounding box center [608, 18] width 16 height 16
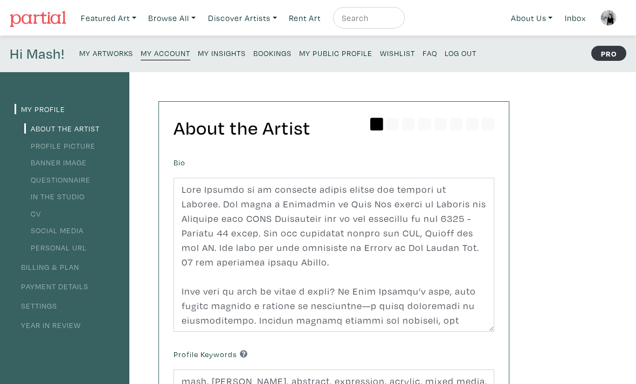
click at [99, 51] on small "My Artworks" at bounding box center [106, 53] width 54 height 10
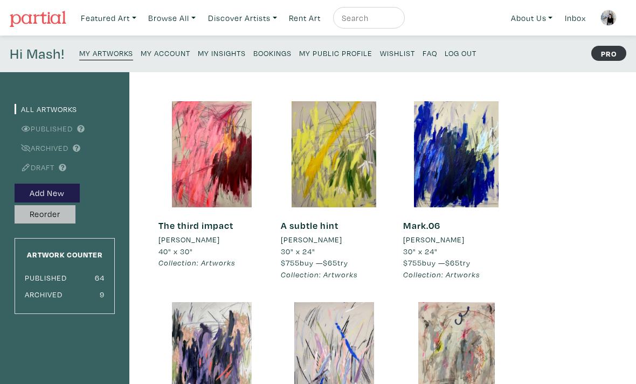
click at [53, 213] on button "Reorder" at bounding box center [45, 214] width 61 height 19
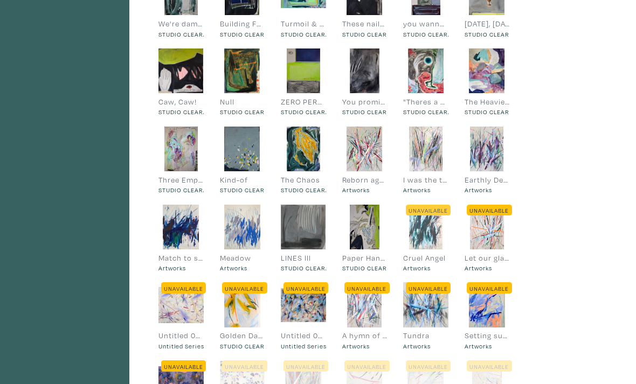
scroll to position [456, 0]
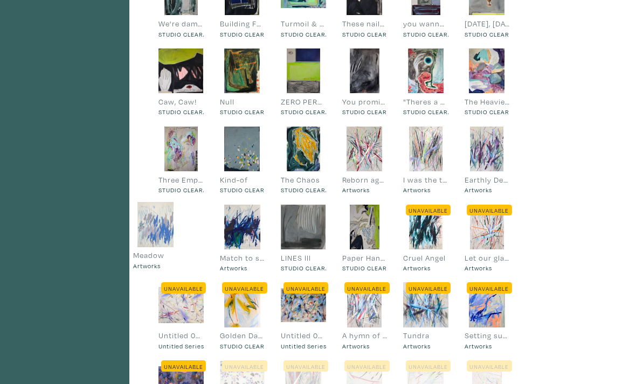
drag, startPoint x: 249, startPoint y: 220, endPoint x: 168, endPoint y: 221, distance: 81.4
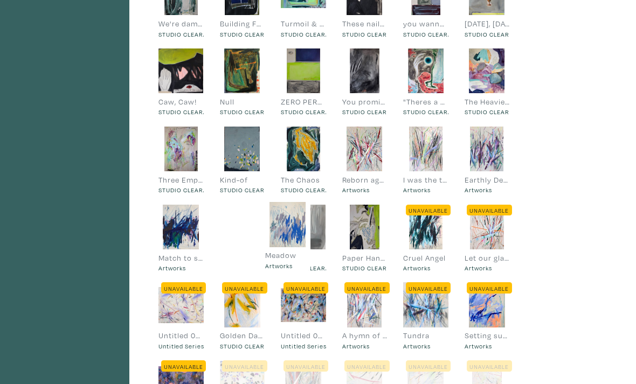
drag, startPoint x: 185, startPoint y: 219, endPoint x: 291, endPoint y: 221, distance: 106.2
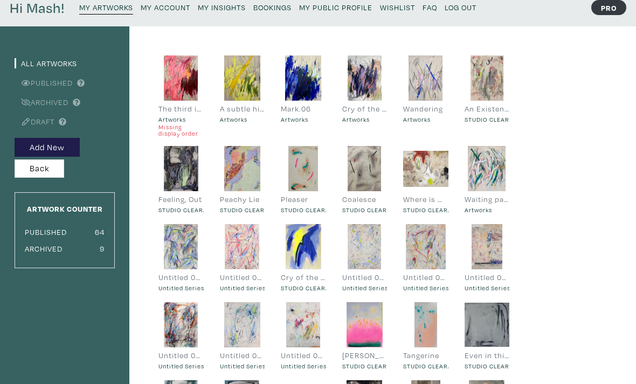
scroll to position [0, 0]
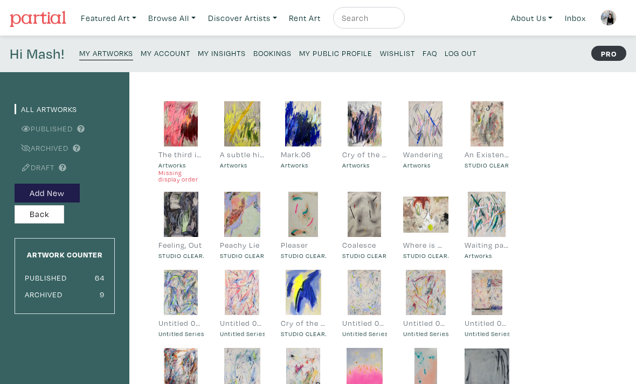
click at [609, 18] on img at bounding box center [608, 18] width 16 height 16
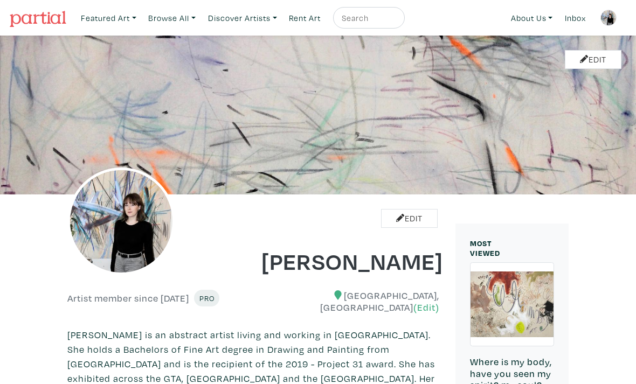
click at [607, 19] on img at bounding box center [608, 18] width 16 height 16
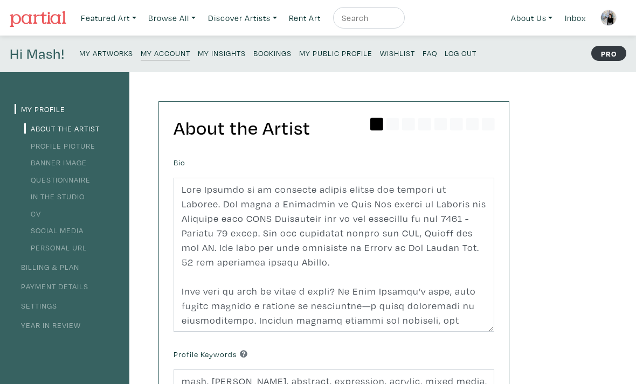
click at [110, 54] on small "My Artworks" at bounding box center [106, 53] width 54 height 10
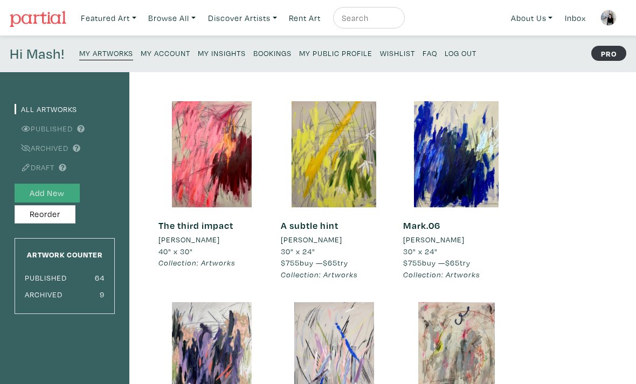
click at [67, 193] on button "Add New" at bounding box center [47, 193] width 65 height 19
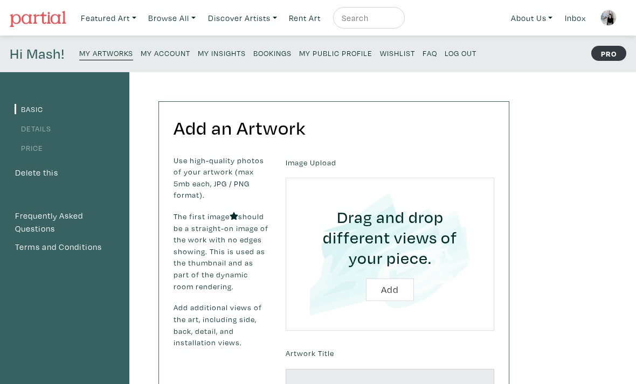
click at [380, 286] on input "file" at bounding box center [390, 254] width 178 height 123
